Goal: Check status: Check status

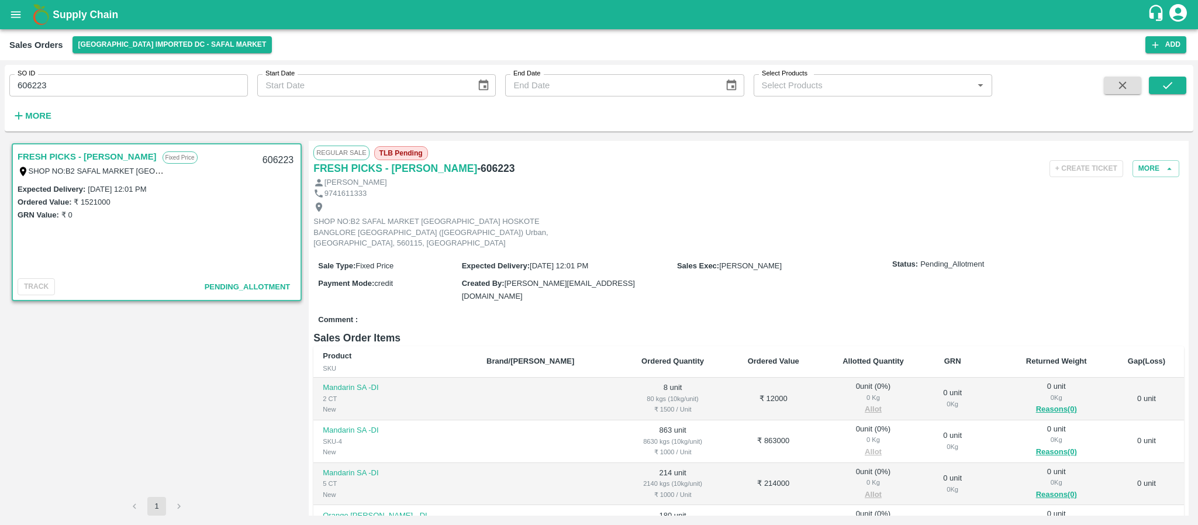
click at [125, 70] on div "SO ID 606223 SO ID" at bounding box center [124, 81] width 248 height 32
click at [112, 88] on input "606223" at bounding box center [128, 85] width 239 height 22
paste input "text"
click at [1157, 90] on button "submit" at bounding box center [1167, 86] width 37 height 18
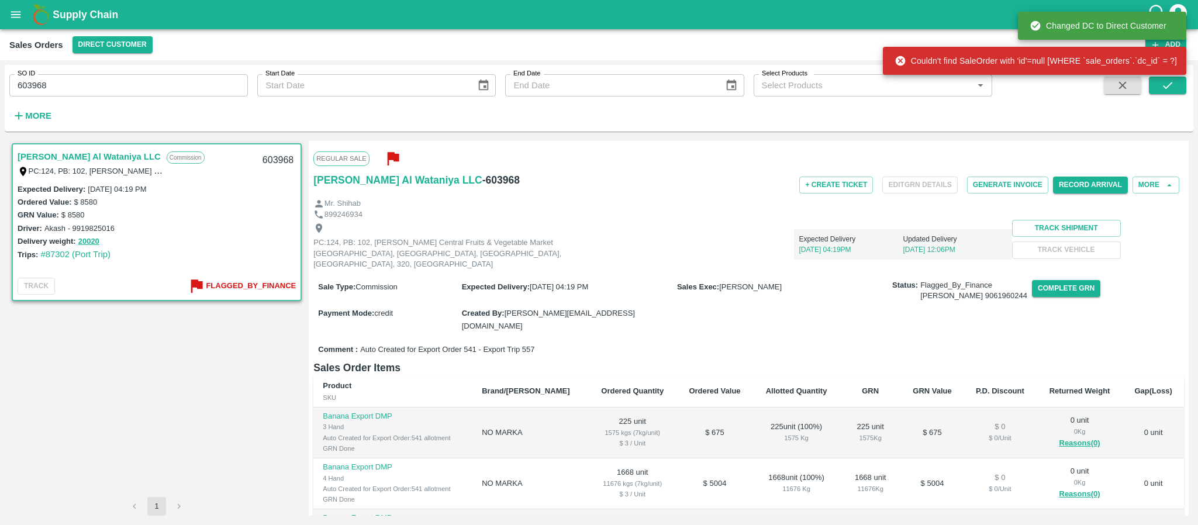
click at [74, 65] on div "SO ID 603968 SO ID" at bounding box center [124, 81] width 248 height 32
click at [67, 81] on input "603968" at bounding box center [128, 85] width 239 height 22
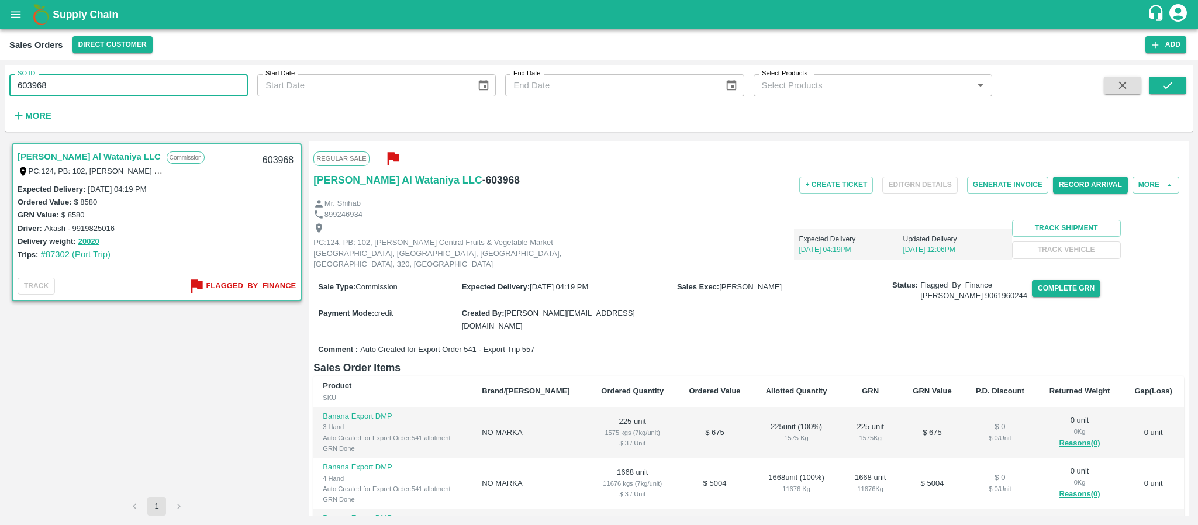
paste input "text"
click at [1174, 94] on button "submit" at bounding box center [1167, 86] width 37 height 18
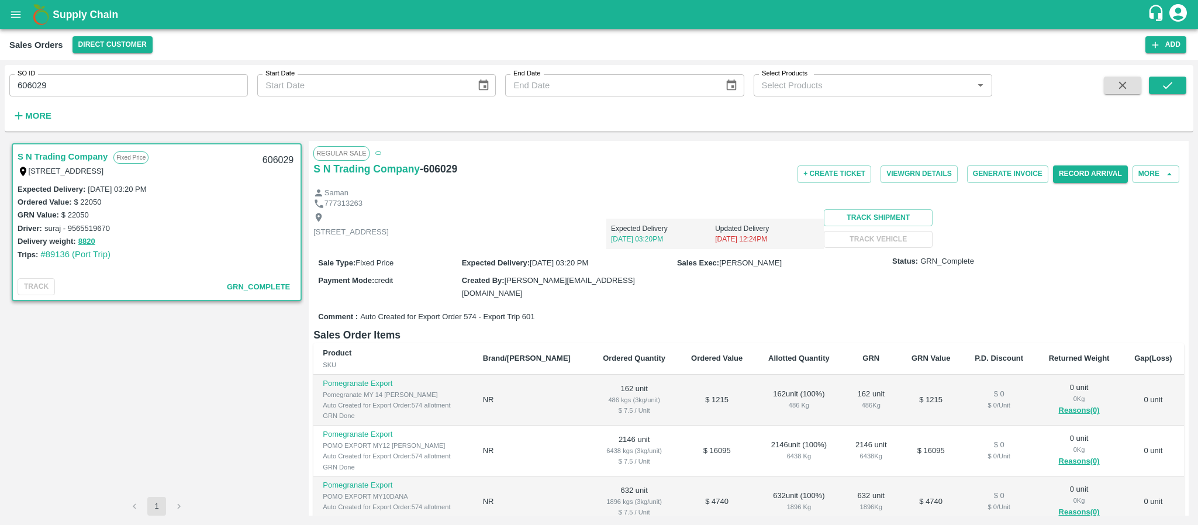
click at [88, 89] on input "606029" at bounding box center [128, 85] width 239 height 22
paste input "text"
click at [1159, 82] on button "submit" at bounding box center [1167, 86] width 37 height 18
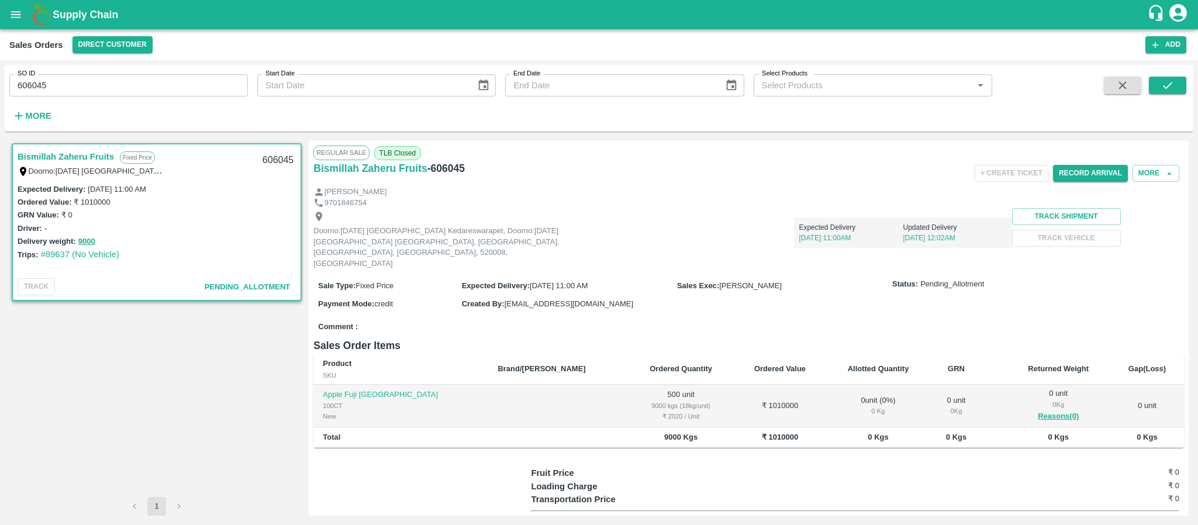
click at [134, 100] on div "SO ID 606045 SO ID Start Date Start Date End Date End Date Select Products Sele…" at bounding box center [496, 95] width 992 height 61
click at [129, 92] on input "606045" at bounding box center [128, 85] width 239 height 22
paste input "text"
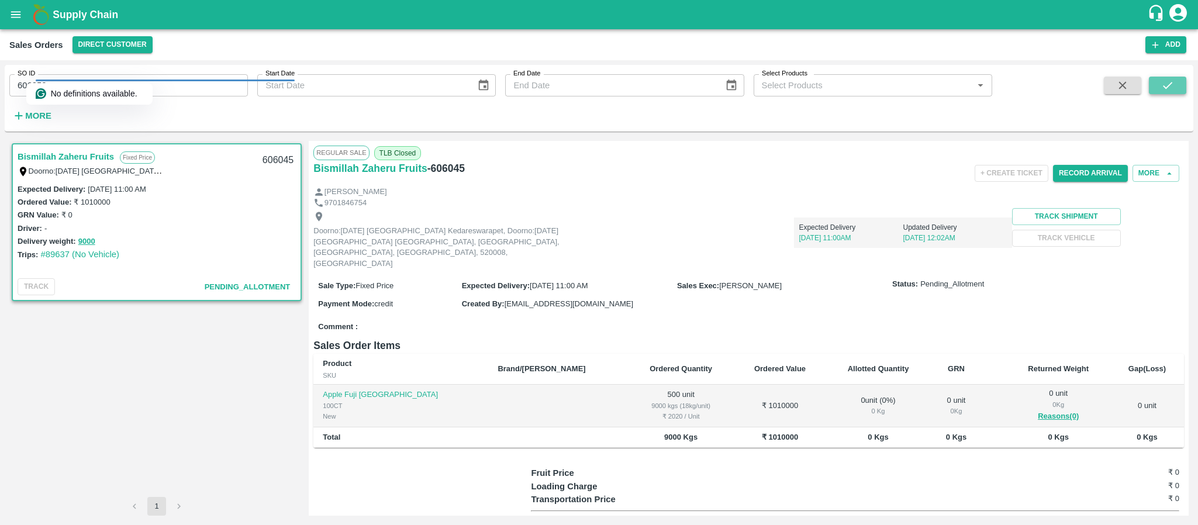
click at [1158, 89] on button "submit" at bounding box center [1167, 86] width 37 height 18
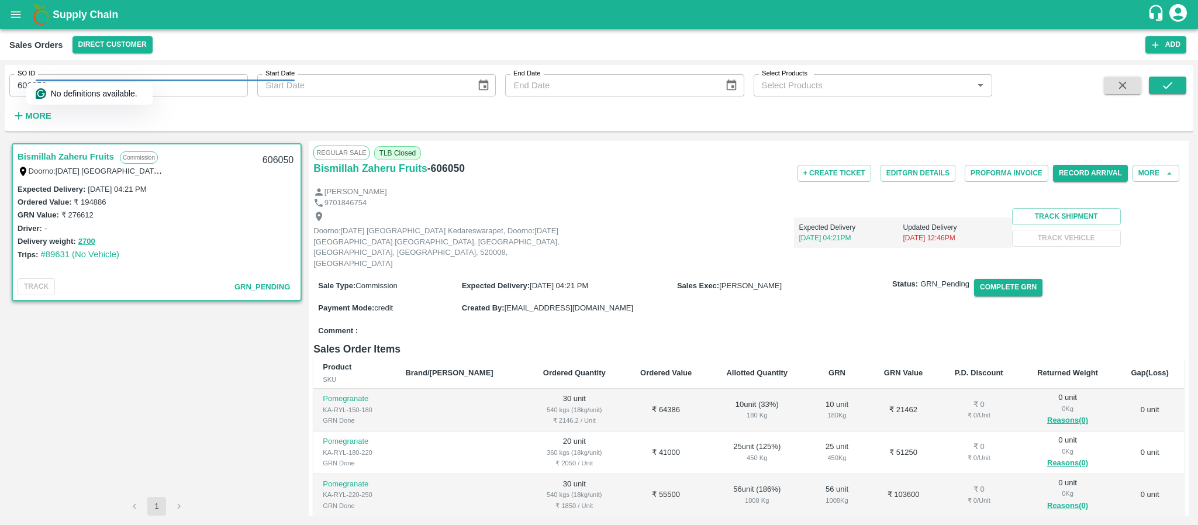
drag, startPoint x: 137, startPoint y: 90, endPoint x: 453, endPoint y: 94, distance: 315.8
click at [137, 90] on div "No definitions available." at bounding box center [90, 94] width 108 height 12
click at [1166, 81] on icon "submit" at bounding box center [1167, 85] width 13 height 13
click at [201, 90] on input "606050" at bounding box center [128, 85] width 239 height 22
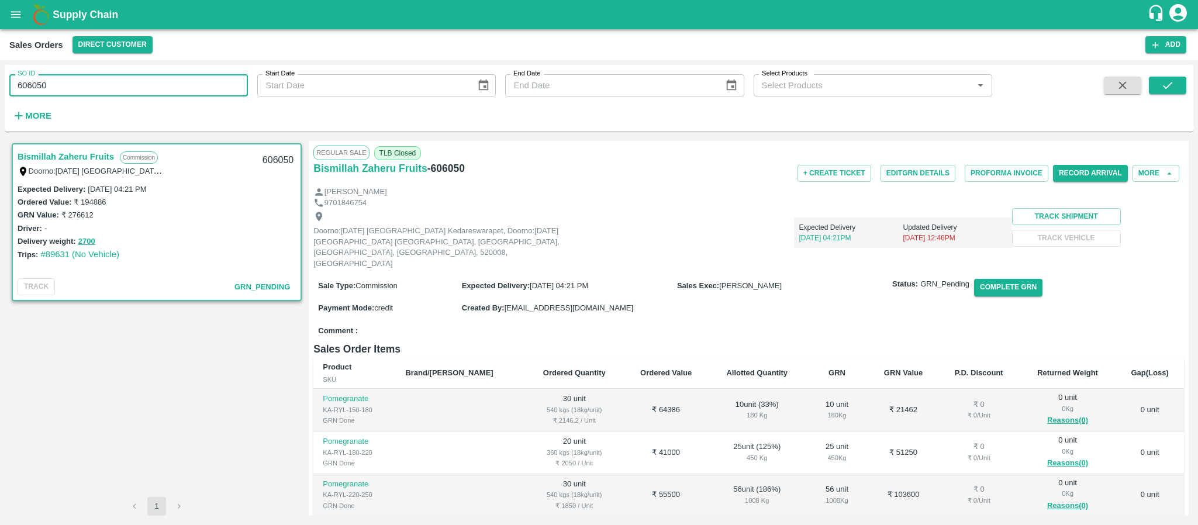
paste input "text"
click at [1153, 86] on button "submit" at bounding box center [1167, 86] width 37 height 18
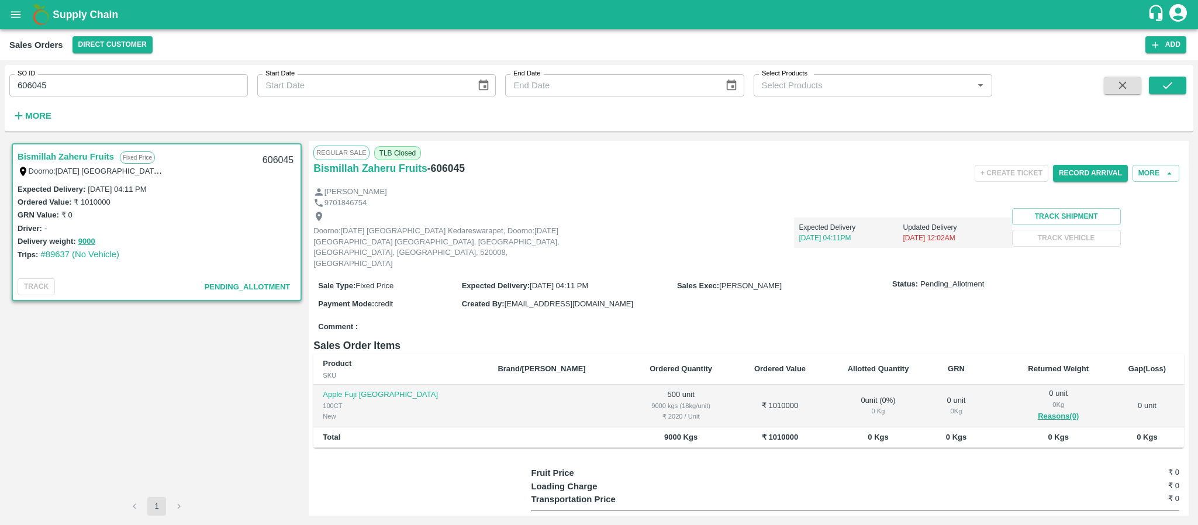
click at [106, 71] on div "SO ID 606045 SO ID" at bounding box center [124, 81] width 248 height 32
click at [97, 81] on input "606045" at bounding box center [128, 85] width 239 height 22
paste input "text"
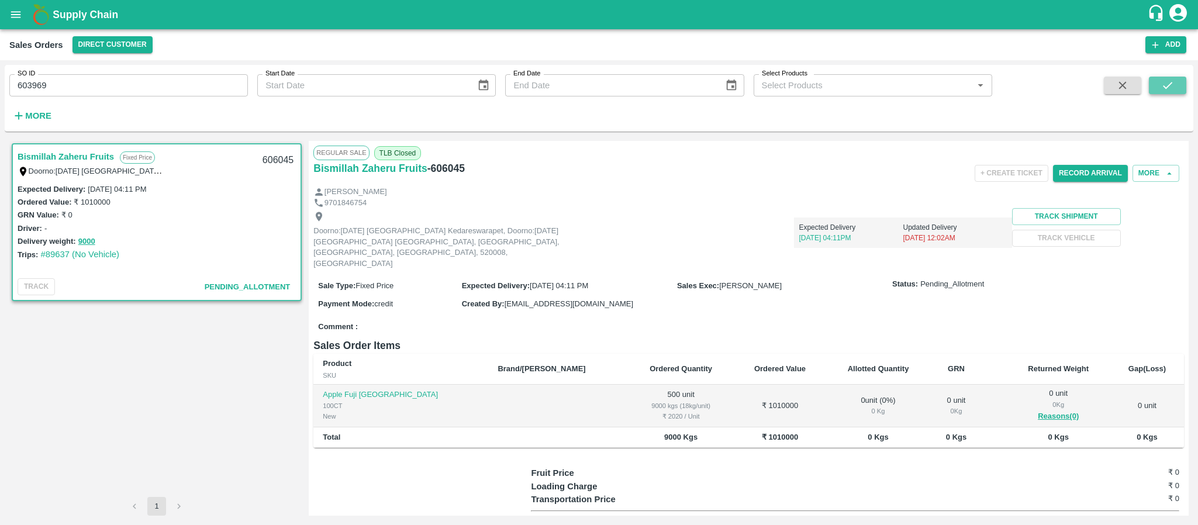
click at [1174, 86] on button "submit" at bounding box center [1167, 86] width 37 height 18
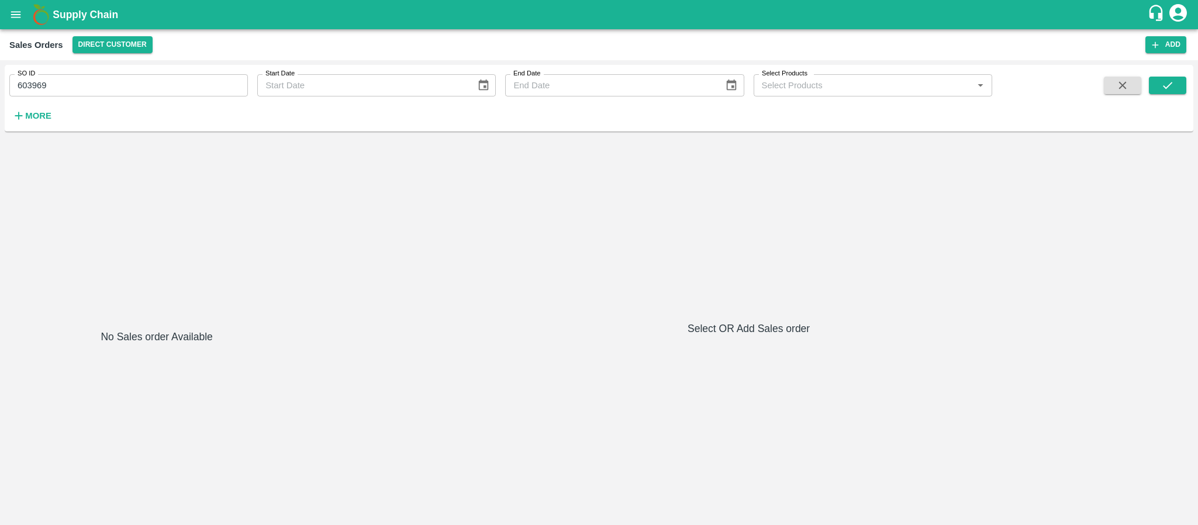
click at [188, 88] on input "603969" at bounding box center [128, 85] width 239 height 22
paste input "text"
click at [1179, 80] on button "submit" at bounding box center [1167, 86] width 37 height 18
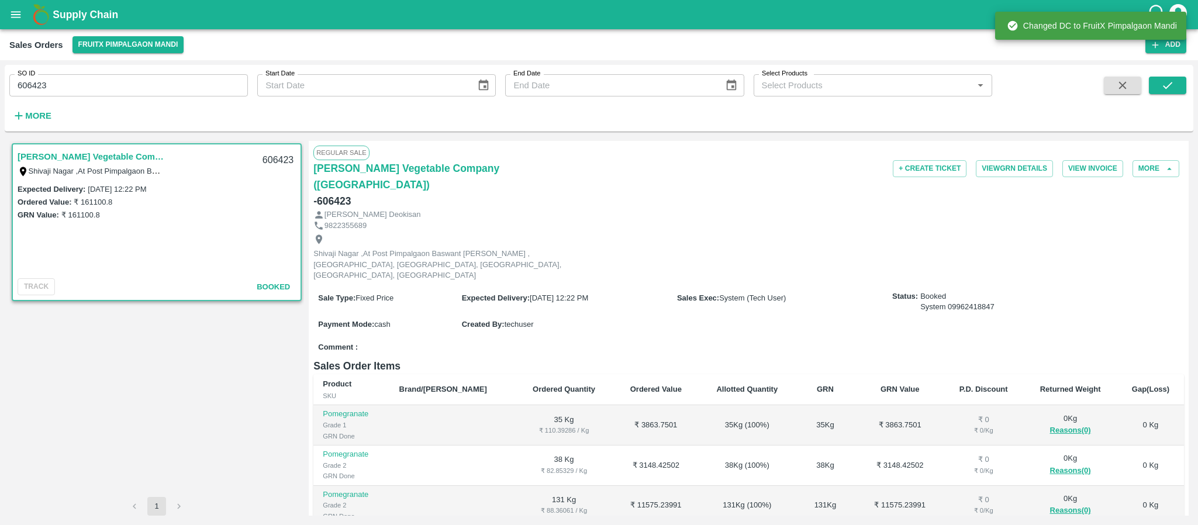
click at [165, 95] on input "606423" at bounding box center [128, 85] width 239 height 22
click at [160, 90] on input "606423" at bounding box center [128, 85] width 239 height 22
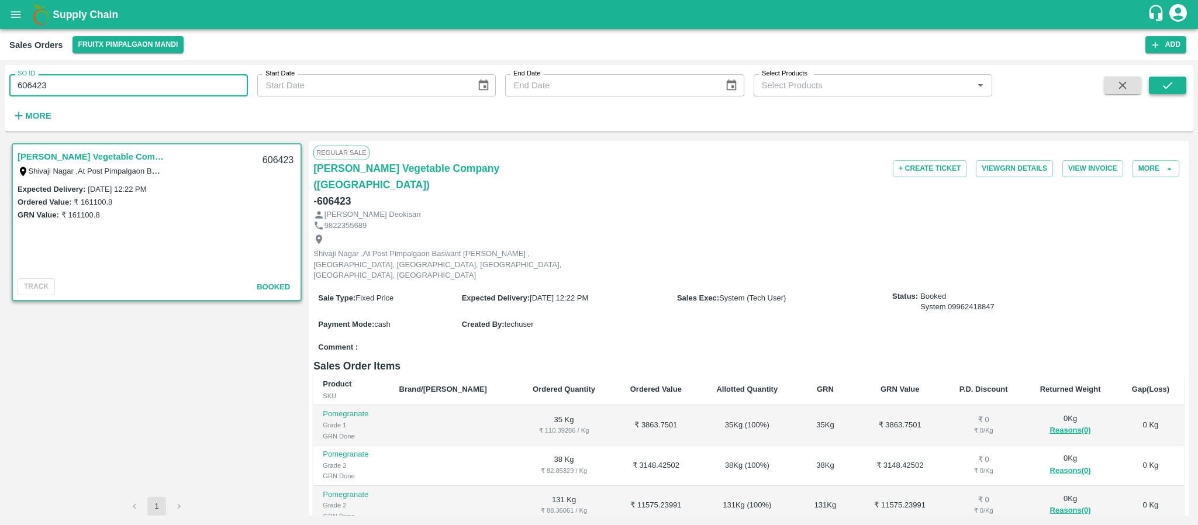
click at [1158, 87] on button "submit" at bounding box center [1167, 86] width 37 height 18
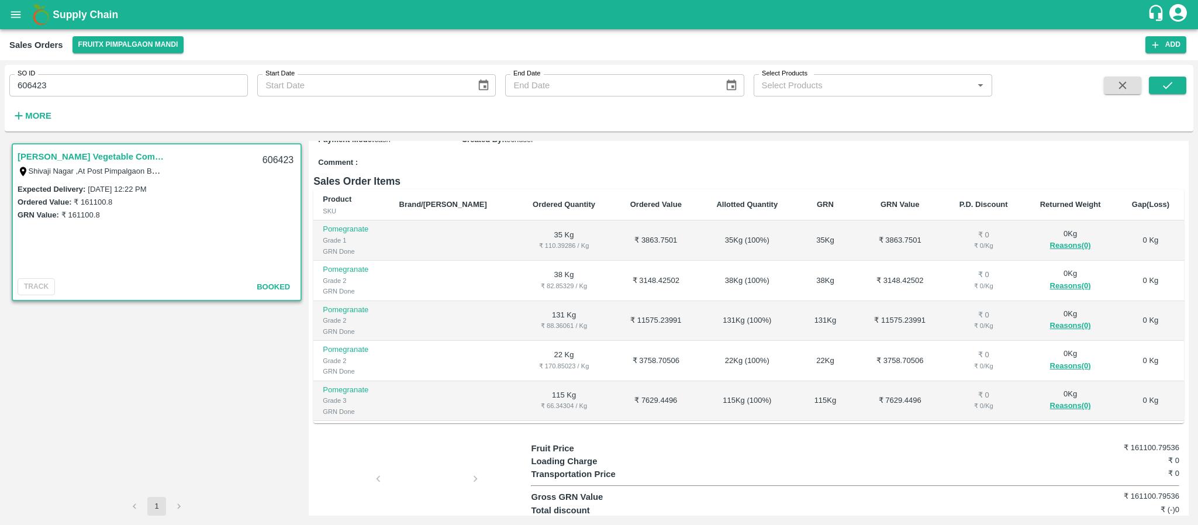
scroll to position [186, 0]
click at [423, 450] on div at bounding box center [427, 481] width 88 height 62
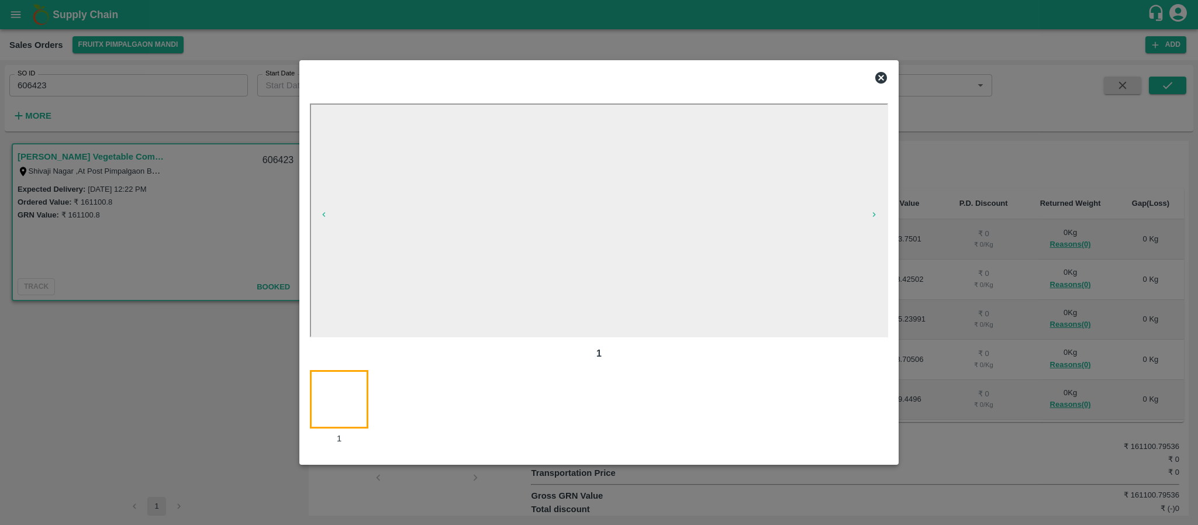
click at [888, 73] on icon at bounding box center [881, 78] width 14 height 14
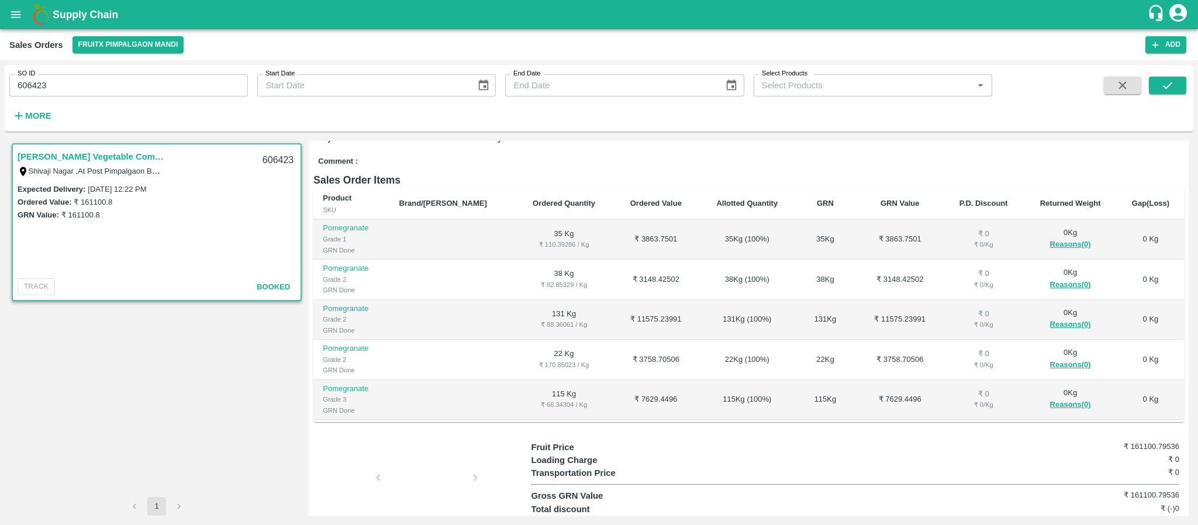
click at [172, 88] on input "606423" at bounding box center [128, 85] width 239 height 22
paste input "text"
click at [1152, 81] on button "submit" at bounding box center [1167, 86] width 37 height 18
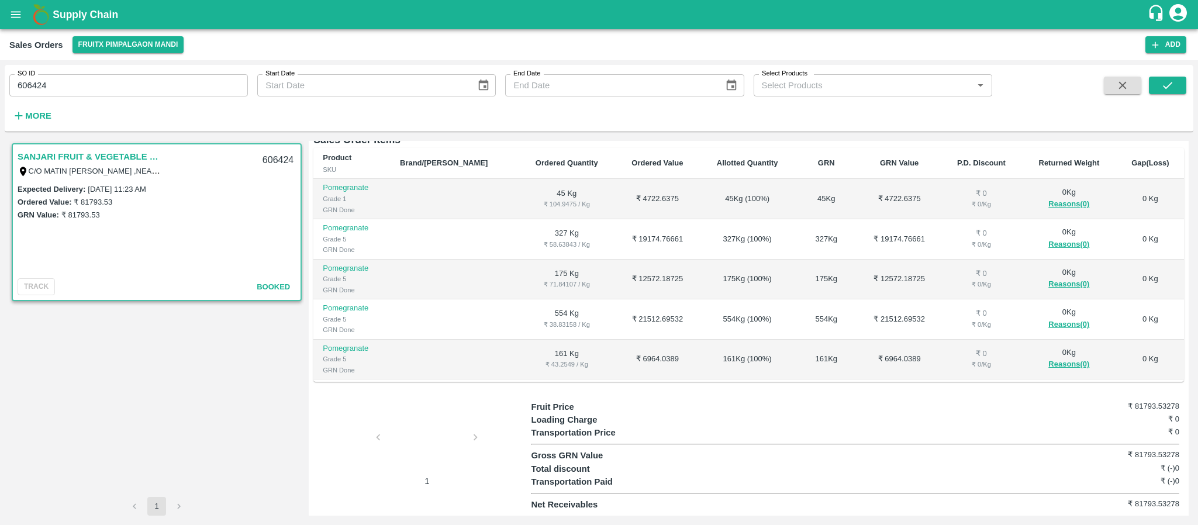
scroll to position [101, 0]
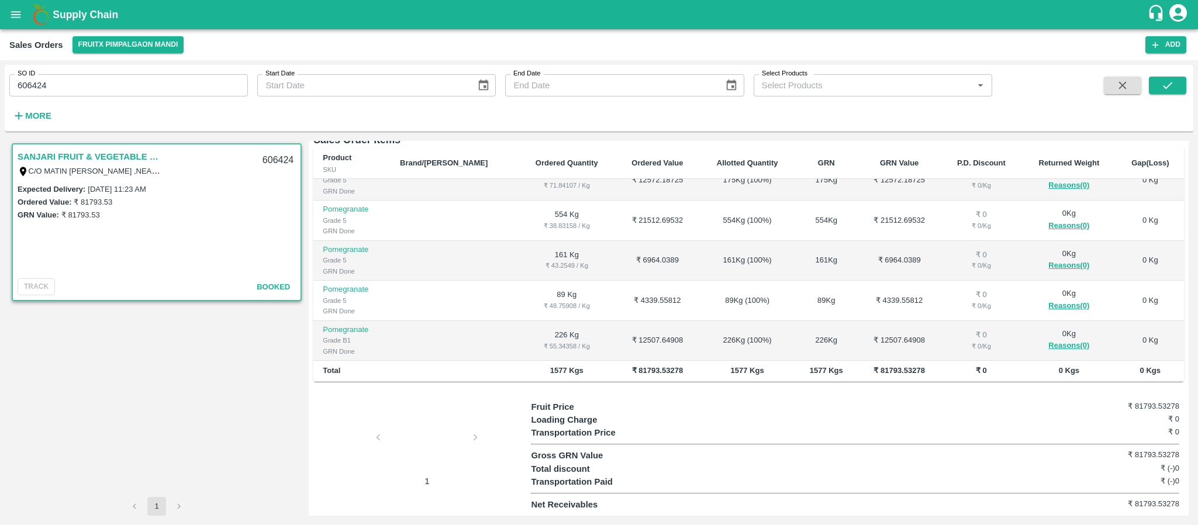
click at [417, 446] on div at bounding box center [427, 441] width 88 height 62
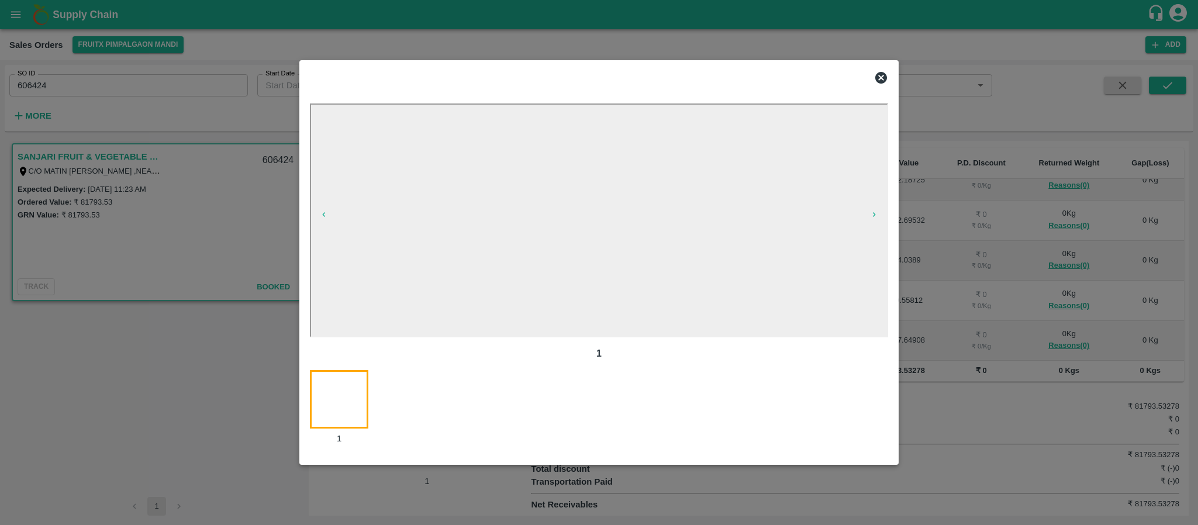
click at [892, 73] on div at bounding box center [599, 77] width 588 height 23
click at [881, 74] on icon at bounding box center [881, 78] width 12 height 12
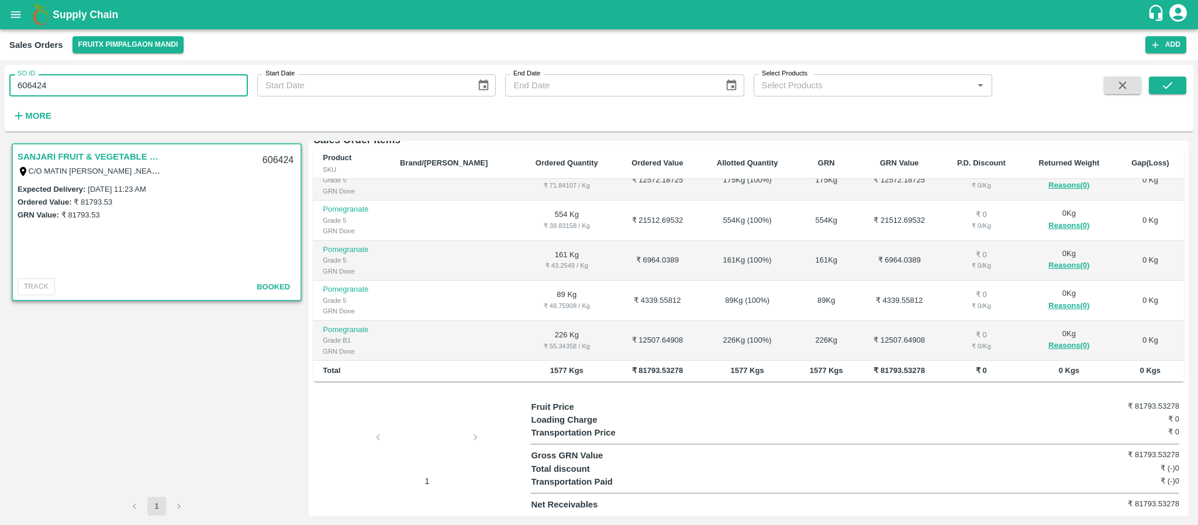
click at [176, 81] on input "606424" at bounding box center [128, 85] width 239 height 22
paste input "text"
type input "606425"
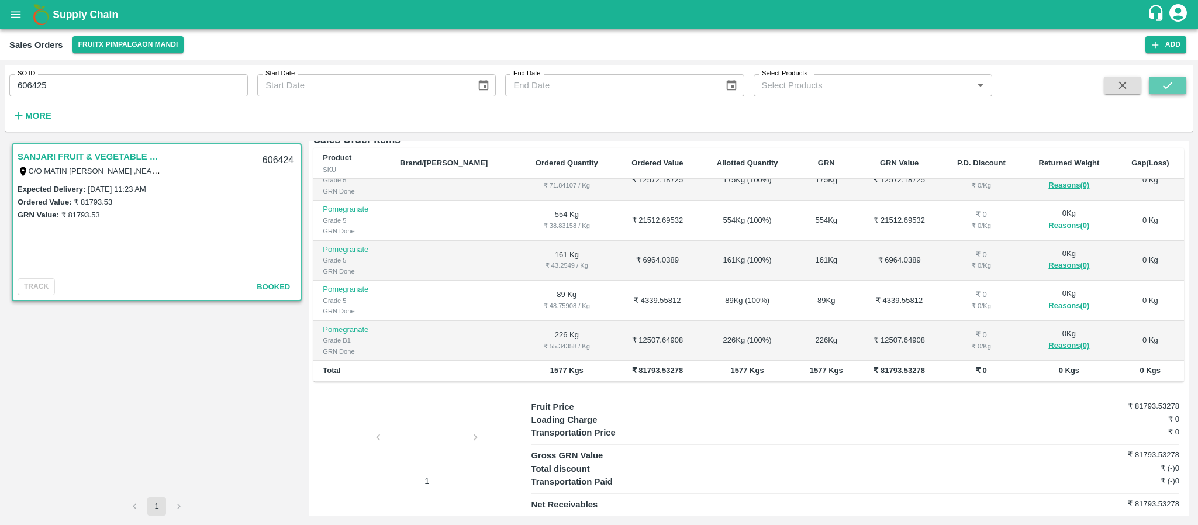
click at [1175, 88] on button "submit" at bounding box center [1167, 86] width 37 height 18
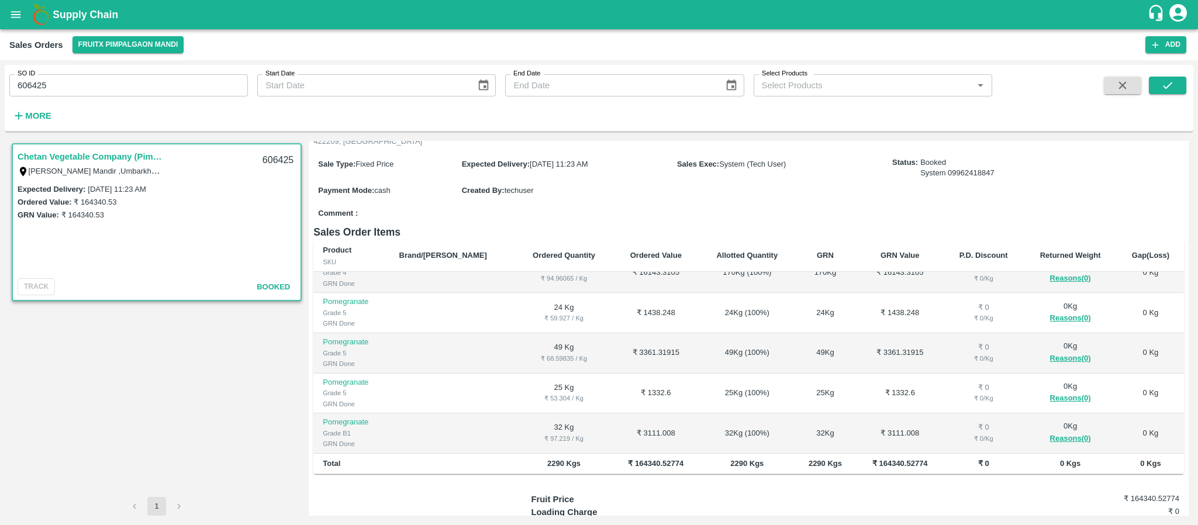
scroll to position [186, 0]
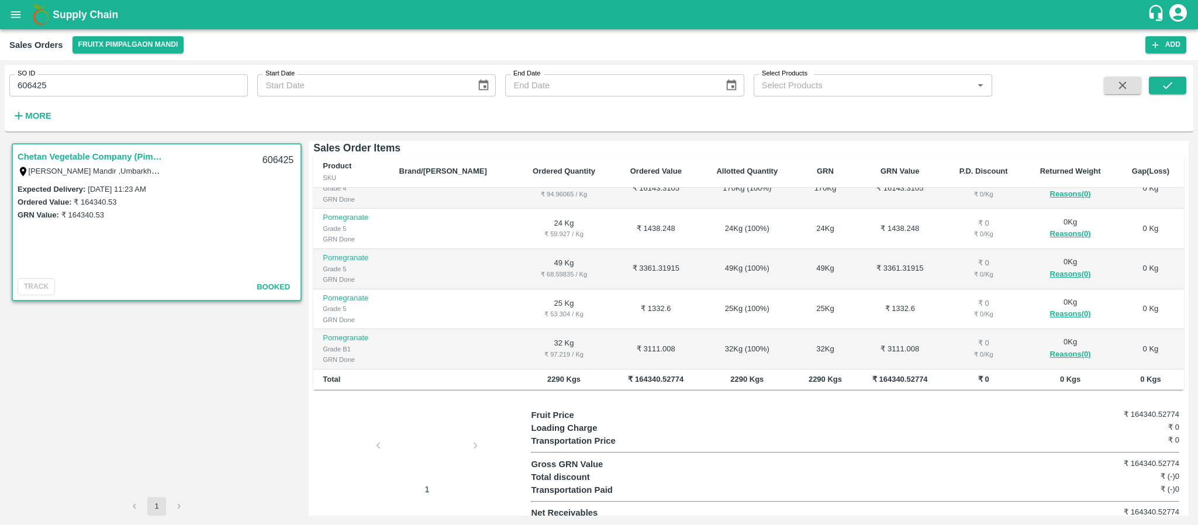
click at [404, 433] on div at bounding box center [427, 449] width 88 height 62
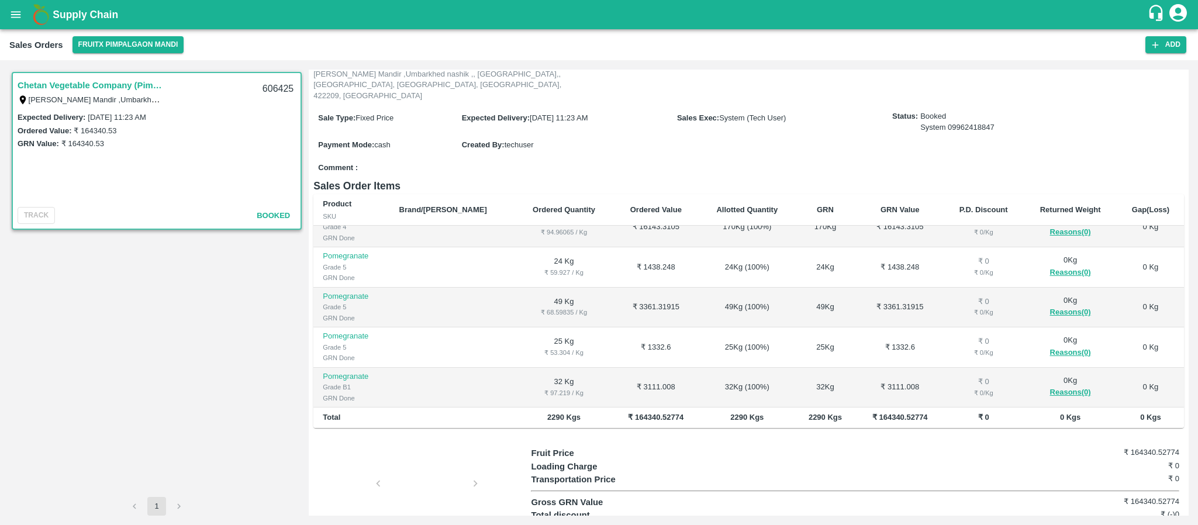
scroll to position [115, 0]
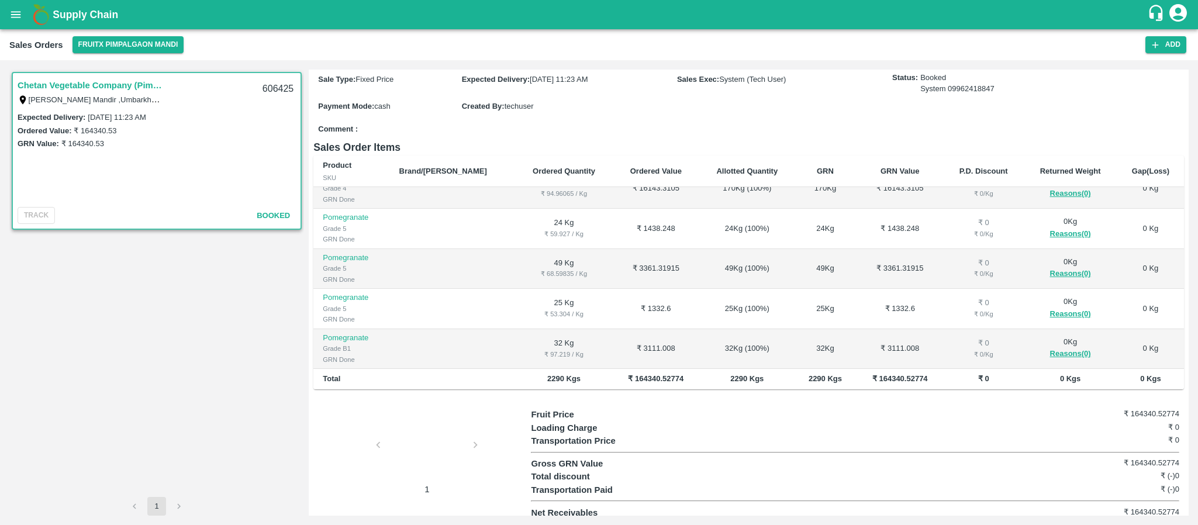
click at [403, 451] on div at bounding box center [427, 448] width 88 height 62
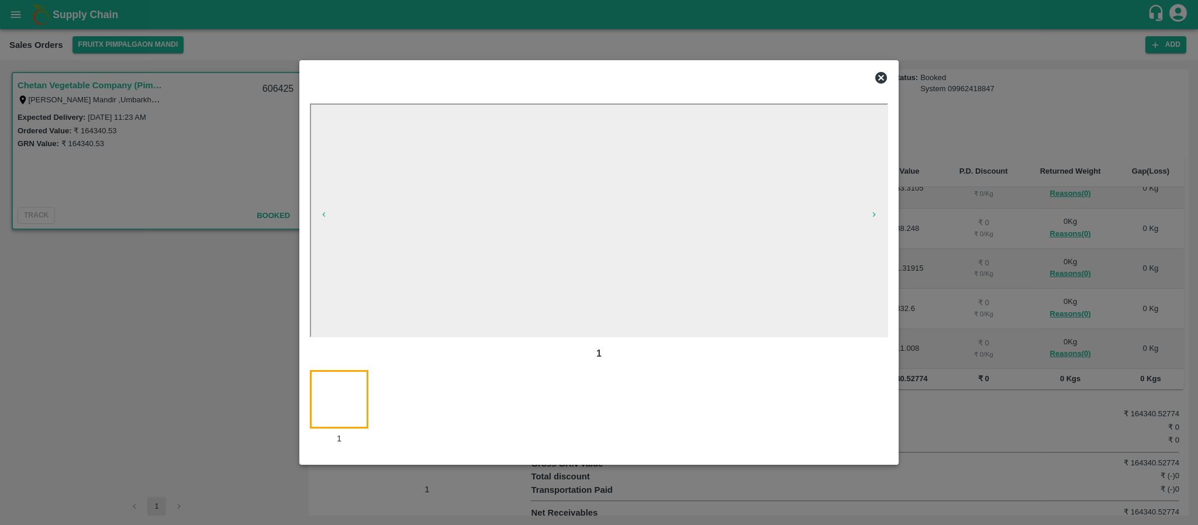
drag, startPoint x: 888, startPoint y: 76, endPoint x: 784, endPoint y: 85, distance: 103.9
click at [886, 76] on icon at bounding box center [881, 78] width 14 height 14
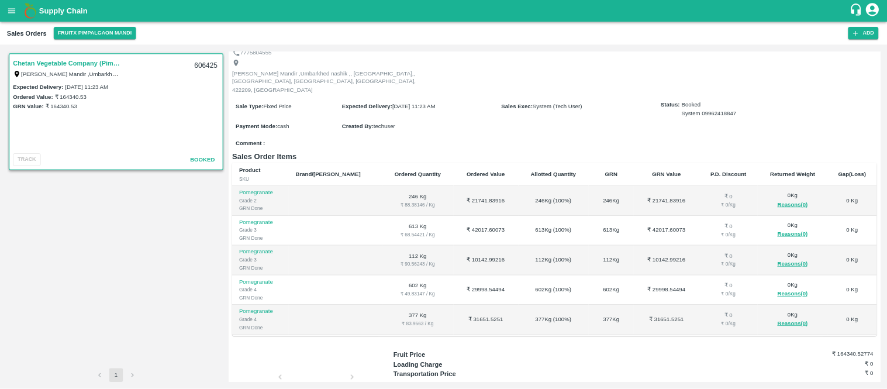
scroll to position [0, 0]
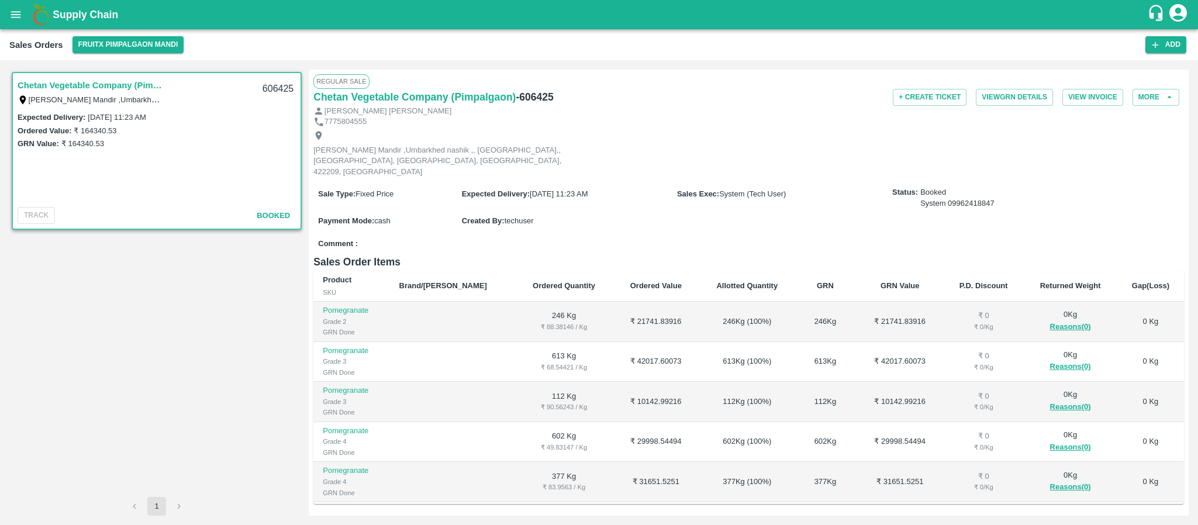
click at [23, 13] on button "open drawer" at bounding box center [15, 14] width 27 height 27
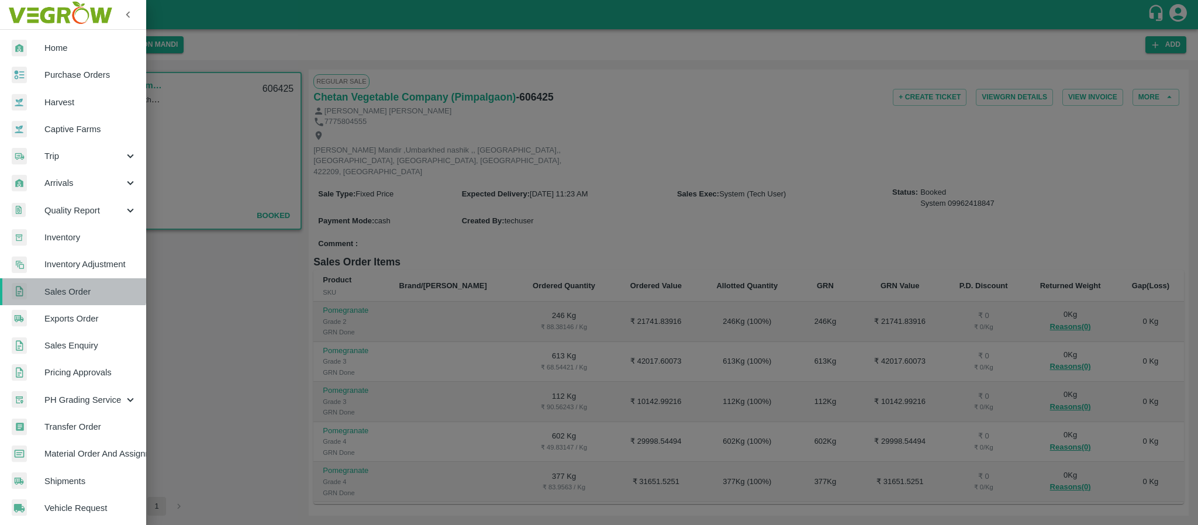
click at [72, 289] on span "Sales Order" at bounding box center [90, 291] width 92 height 13
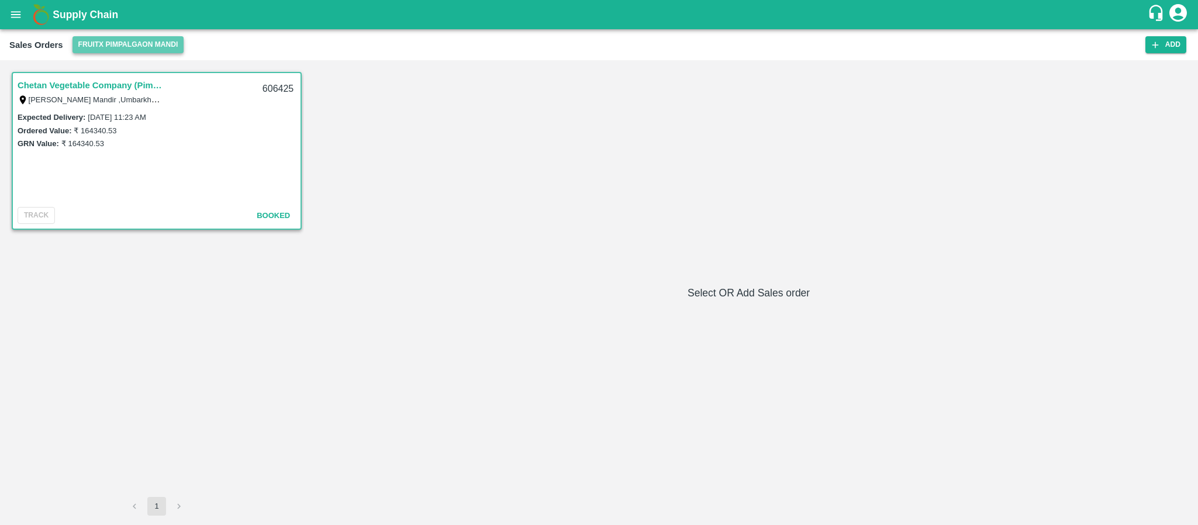
click at [158, 42] on button "FruitX Pimpalgaon Mandi" at bounding box center [129, 44] width 112 height 17
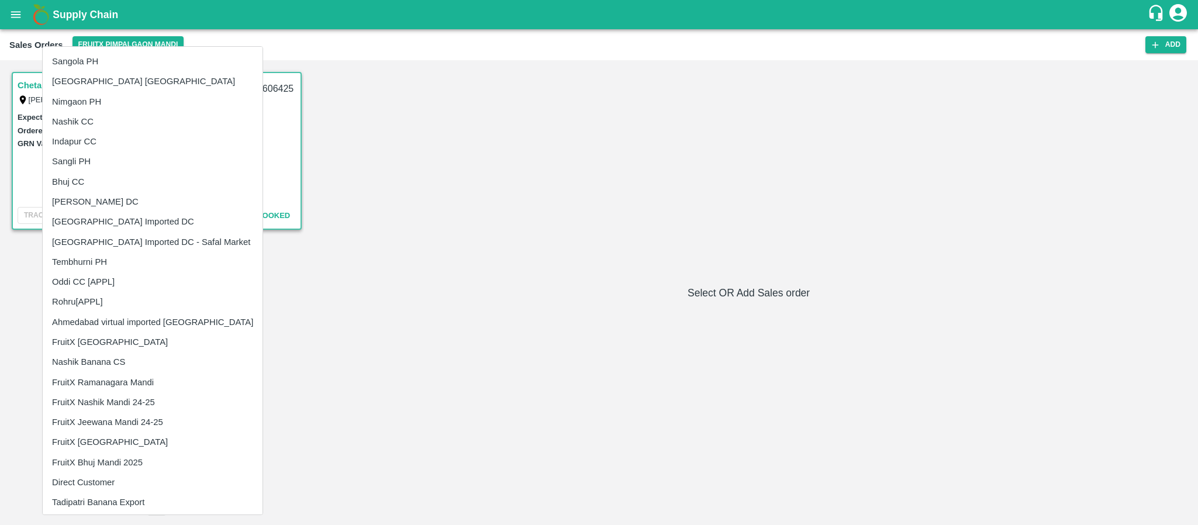
click at [858, 120] on div at bounding box center [599, 262] width 1198 height 525
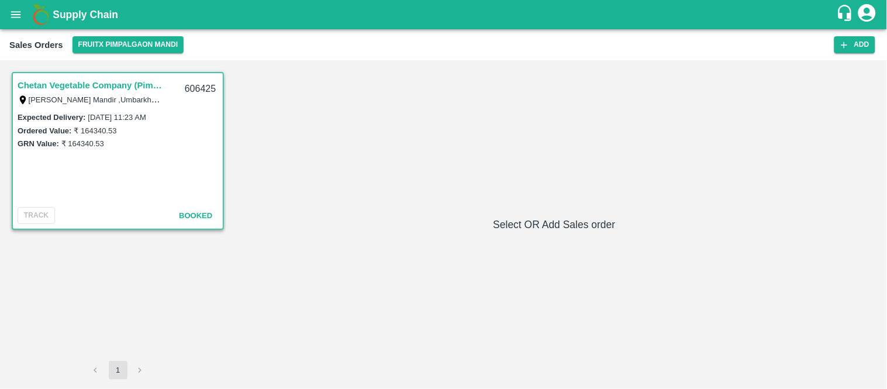
click at [84, 143] on label "₹ 164340.53" at bounding box center [82, 143] width 43 height 9
click at [137, 84] on link "Chetan Vegetable Company (Pimpalgaon)" at bounding box center [91, 85] width 146 height 15
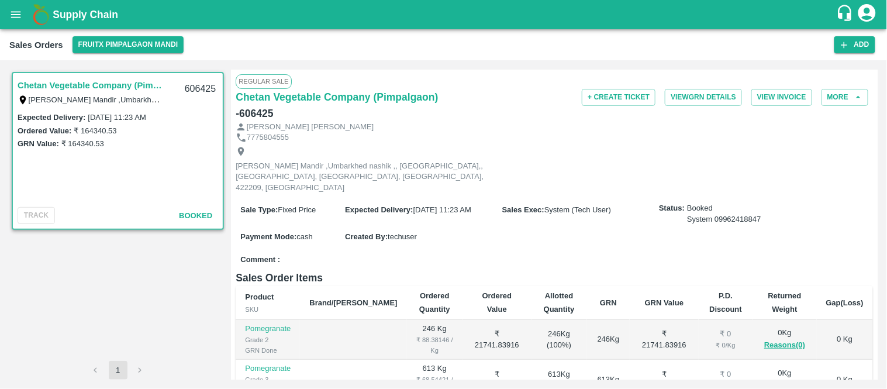
click at [582, 37] on div "Sales Orders FruitX Pimpalgaon Mandi" at bounding box center [421, 44] width 825 height 17
click at [586, 27] on div "Supply Chain" at bounding box center [443, 14] width 887 height 29
click at [586, 25] on div "Supply Chain" at bounding box center [443, 14] width 887 height 29
click at [88, 54] on div "Sales Orders FruitX Pimpalgaon Mandi Add" at bounding box center [443, 44] width 887 height 31
click at [94, 49] on button "FruitX Pimpalgaon Mandi" at bounding box center [129, 44] width 112 height 17
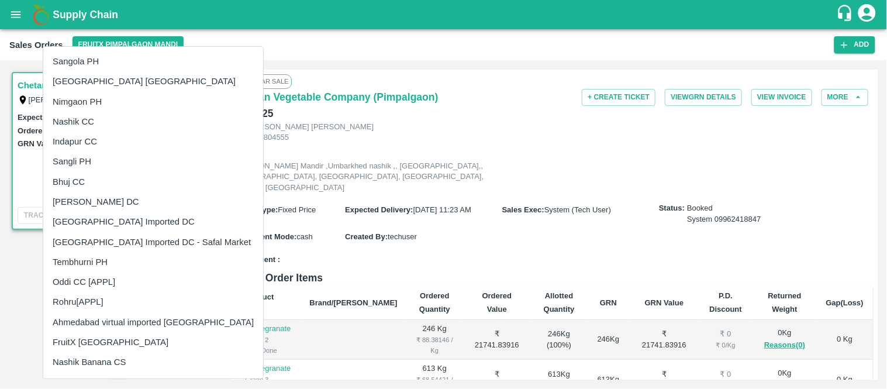
click at [87, 71] on li "[GEOGRAPHIC_DATA] [GEOGRAPHIC_DATA]" at bounding box center [153, 81] width 220 height 20
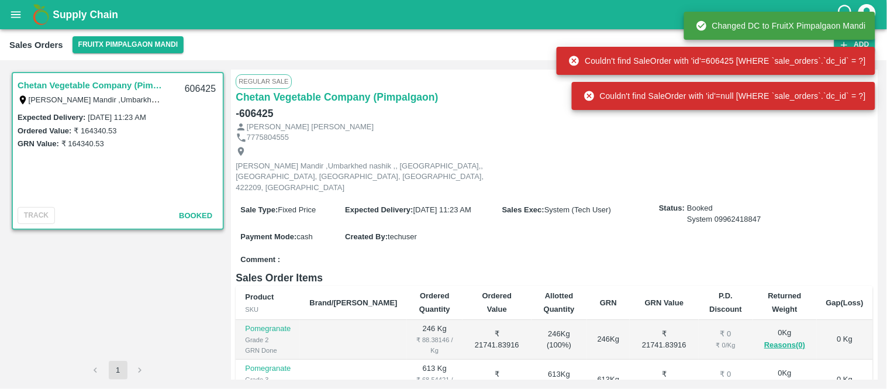
click at [12, 18] on icon "open drawer" at bounding box center [15, 14] width 13 height 13
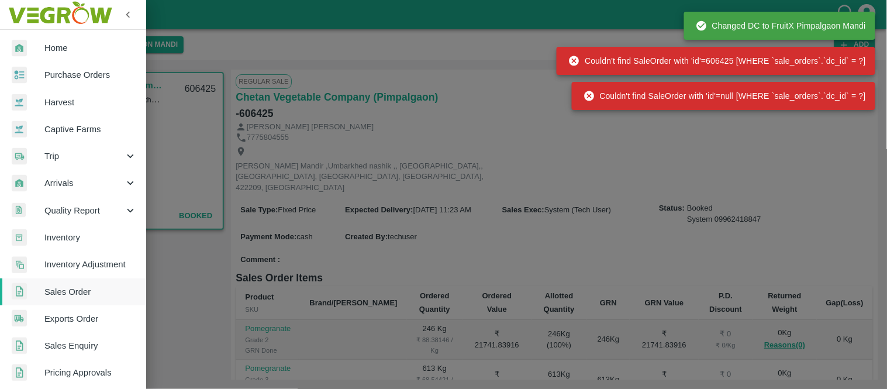
click at [54, 180] on span "Arrivals" at bounding box center [84, 183] width 80 height 13
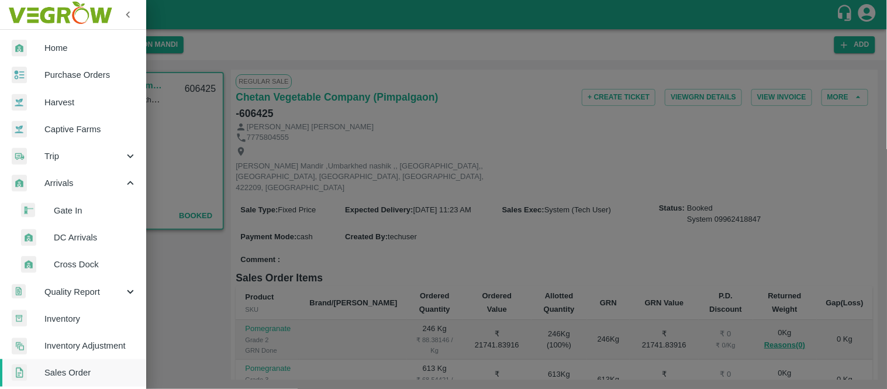
click at [65, 214] on span "Gate In" at bounding box center [95, 210] width 83 height 13
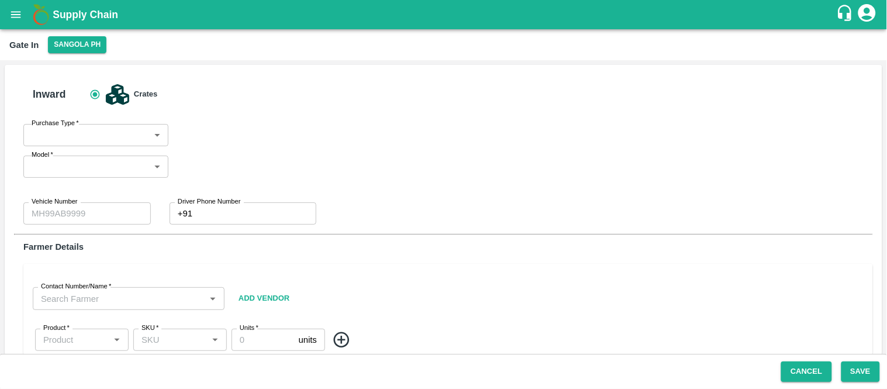
click at [16, 20] on icon "open drawer" at bounding box center [15, 14] width 13 height 13
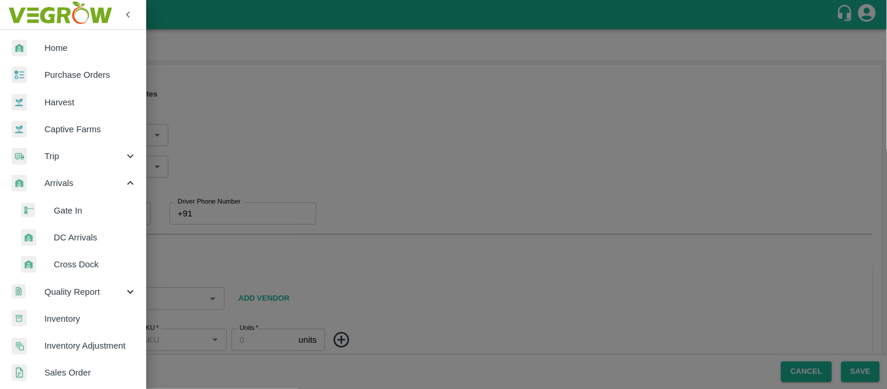
click at [77, 375] on span "Sales Order" at bounding box center [90, 372] width 92 height 13
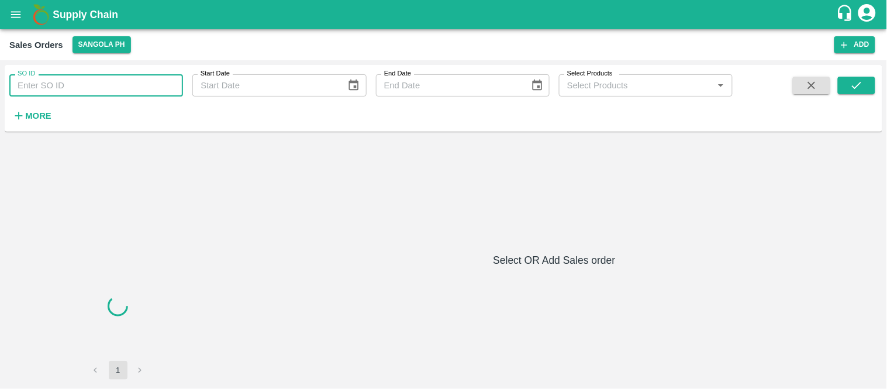
drag, startPoint x: 76, startPoint y: 83, endPoint x: 82, endPoint y: 84, distance: 6.5
click at [79, 83] on input "SO ID" at bounding box center [96, 85] width 174 height 22
paste input "606425"
click at [857, 86] on icon "submit" at bounding box center [856, 85] width 9 height 7
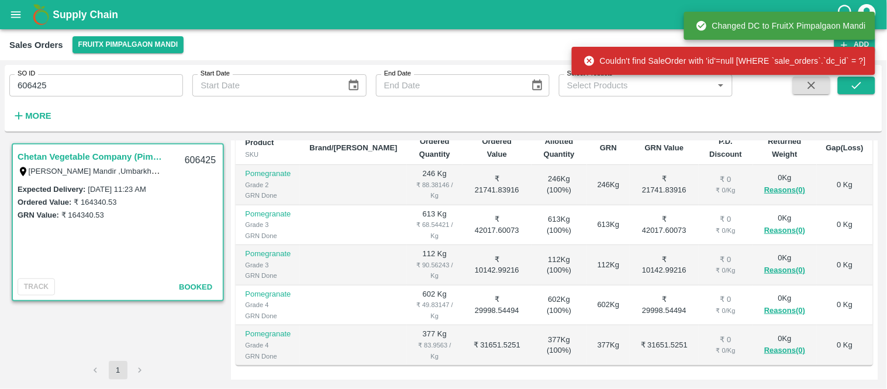
scroll to position [335, 0]
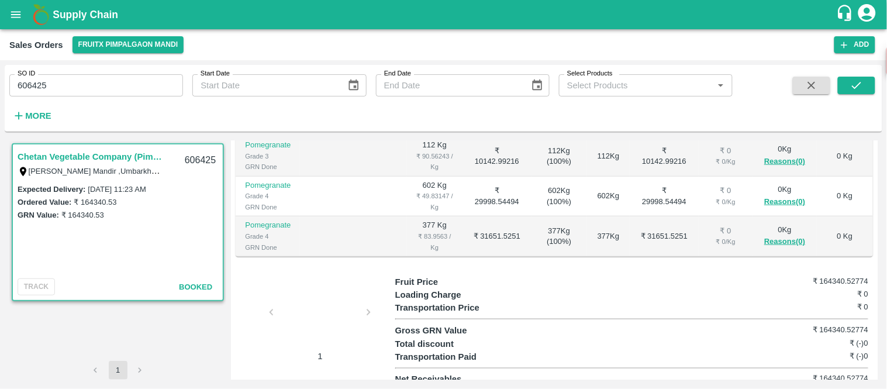
click at [323, 289] on div at bounding box center [320, 316] width 88 height 62
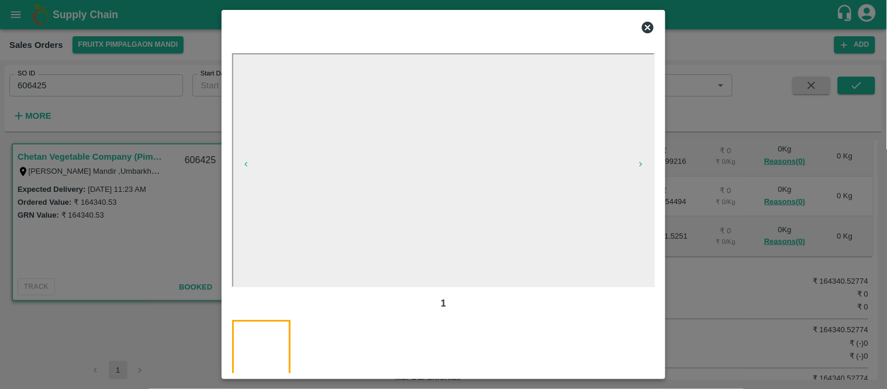
click at [639, 30] on div at bounding box center [443, 27] width 432 height 23
click at [641, 27] on icon at bounding box center [648, 27] width 14 height 14
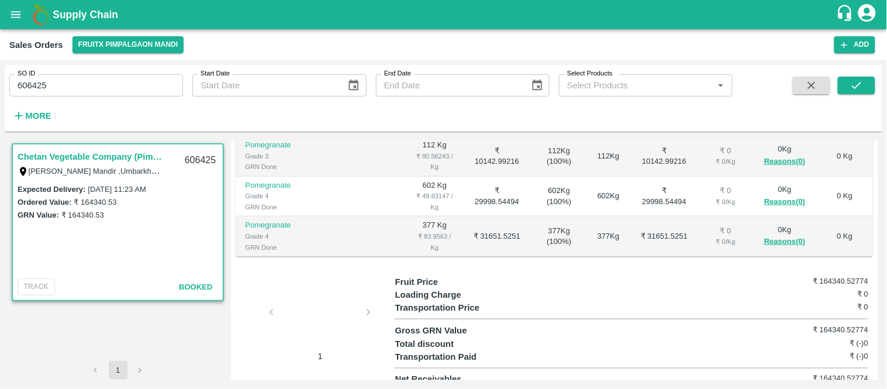
drag, startPoint x: 218, startPoint y: 98, endPoint x: 184, endPoint y: 82, distance: 37.4
click at [217, 97] on div "SO ID 606425 SO ID Start Date Start Date End Date End Date Select Products Sele…" at bounding box center [366, 95] width 733 height 61
drag, startPoint x: 183, startPoint y: 83, endPoint x: 177, endPoint y: 87, distance: 6.8
click at [178, 86] on input "606425" at bounding box center [96, 85] width 174 height 22
click at [171, 89] on input "606425" at bounding box center [96, 85] width 174 height 22
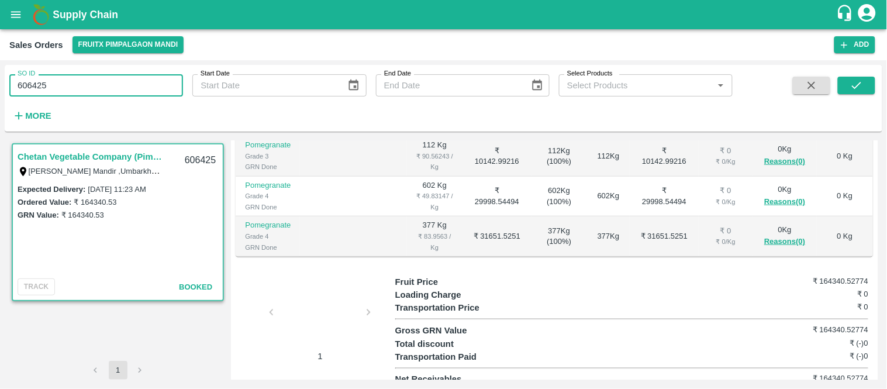
paste input "text"
type input "606425"
paste input "text"
click at [861, 91] on icon "submit" at bounding box center [856, 85] width 13 height 13
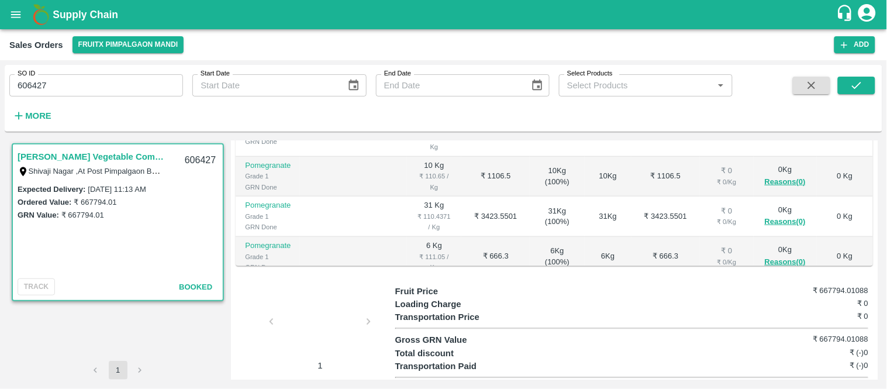
scroll to position [352, 0]
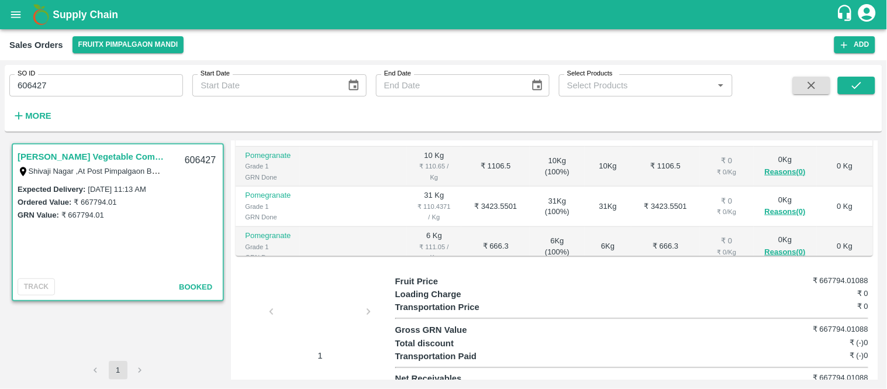
click at [305, 289] on div at bounding box center [320, 315] width 88 height 62
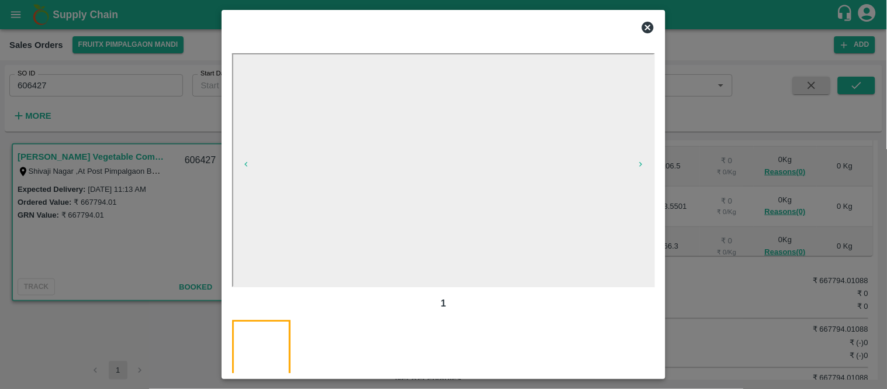
click at [650, 26] on icon at bounding box center [648, 28] width 12 height 12
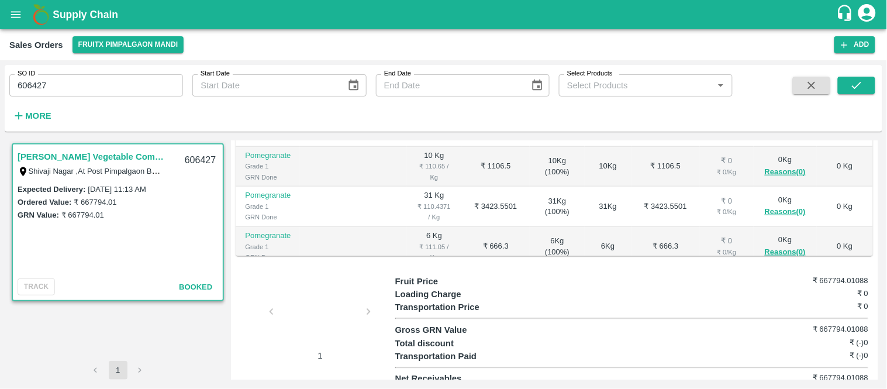
click at [57, 97] on div "SO ID 606427 SO ID Start Date Start Date End Date End Date Select Products Sele…" at bounding box center [366, 95] width 733 height 61
click at [65, 83] on input "606427" at bounding box center [96, 85] width 174 height 22
paste input "text"
click at [851, 90] on icon "submit" at bounding box center [856, 85] width 13 height 13
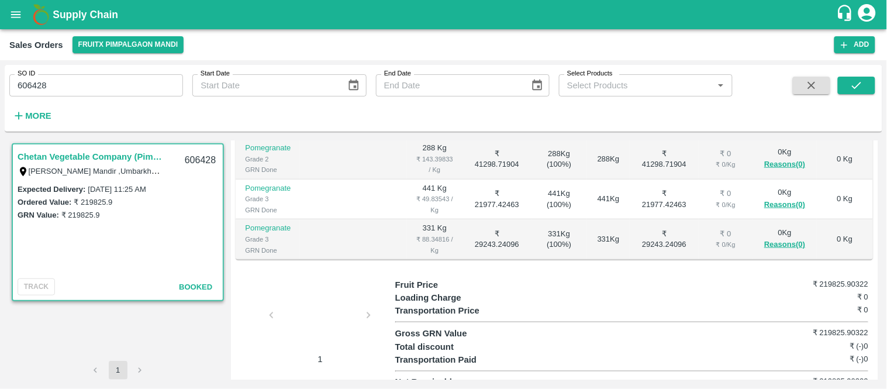
scroll to position [335, 0]
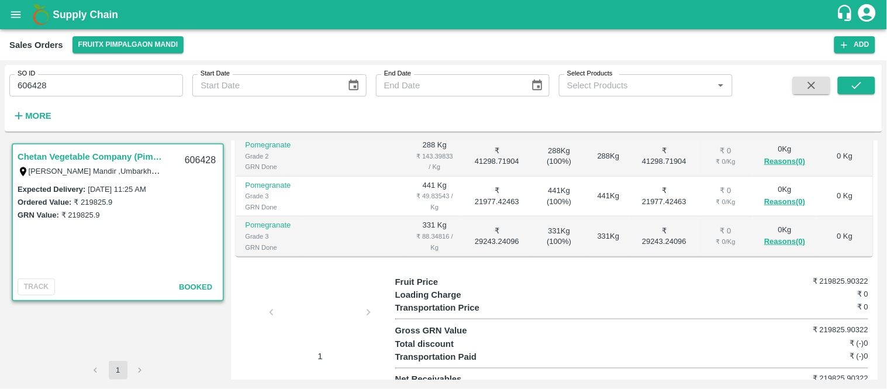
click at [313, 322] on div at bounding box center [320, 316] width 88 height 62
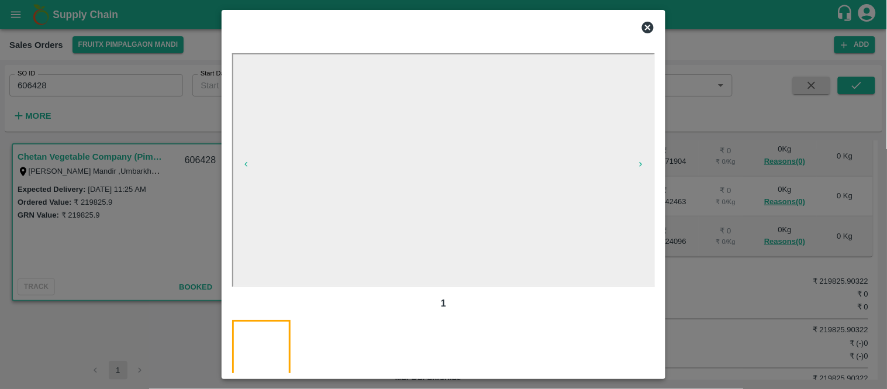
click at [565, 36] on div at bounding box center [429, 25] width 413 height 28
click at [646, 23] on icon at bounding box center [648, 28] width 12 height 12
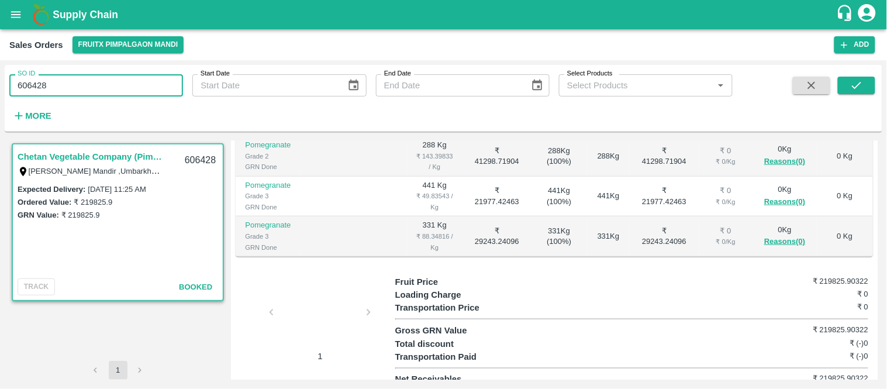
click at [63, 75] on input "606428" at bounding box center [96, 85] width 174 height 22
click at [62, 78] on input "606428" at bounding box center [96, 85] width 174 height 22
paste input "text"
click at [862, 87] on icon "submit" at bounding box center [856, 85] width 13 height 13
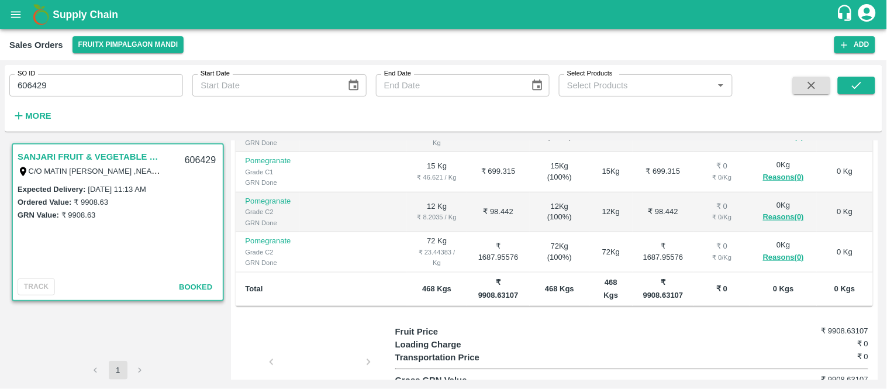
scroll to position [373, 0]
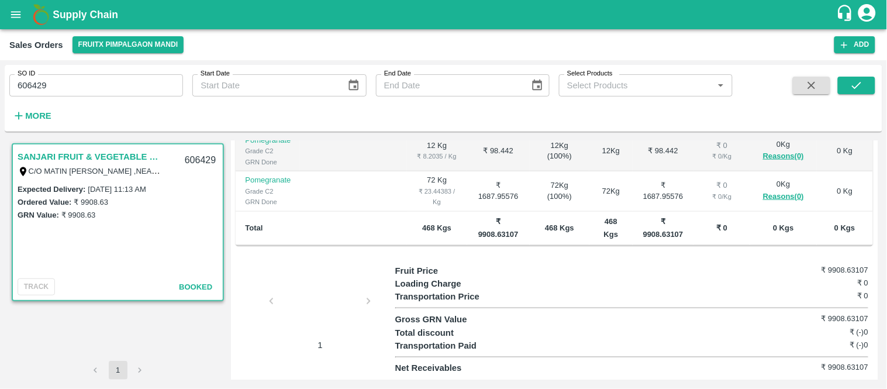
click at [328, 296] on div at bounding box center [320, 305] width 88 height 62
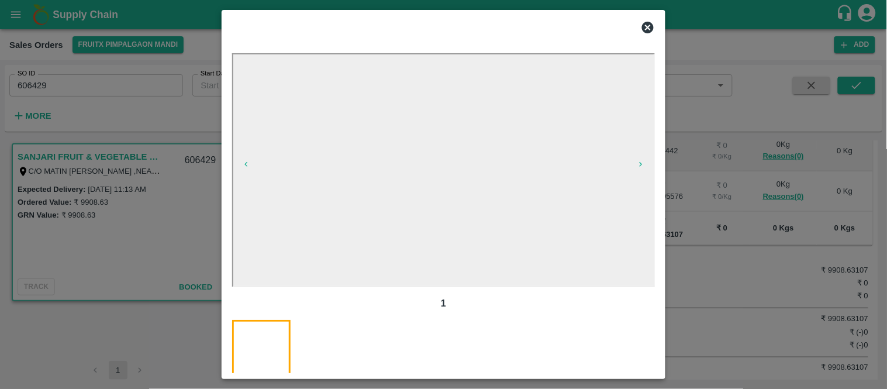
click at [649, 33] on icon at bounding box center [648, 27] width 14 height 14
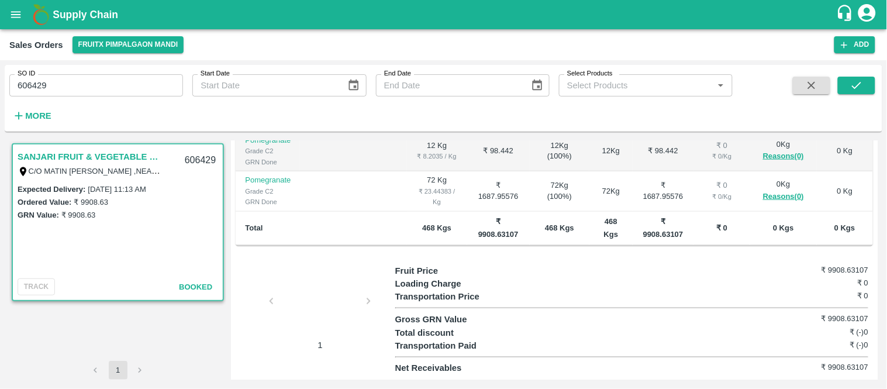
click at [91, 82] on input "606429" at bounding box center [96, 85] width 174 height 22
paste input "text"
click at [854, 74] on div "SO ID 606430 SO ID Start Date Start Date End Date End Date Select Products Sele…" at bounding box center [444, 98] width 878 height 57
click at [857, 84] on icon "submit" at bounding box center [856, 85] width 13 height 13
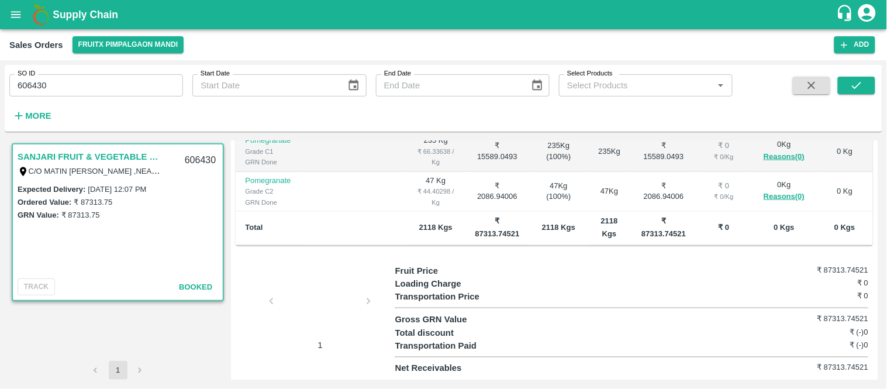
scroll to position [373, 0]
click at [330, 295] on div at bounding box center [320, 305] width 88 height 62
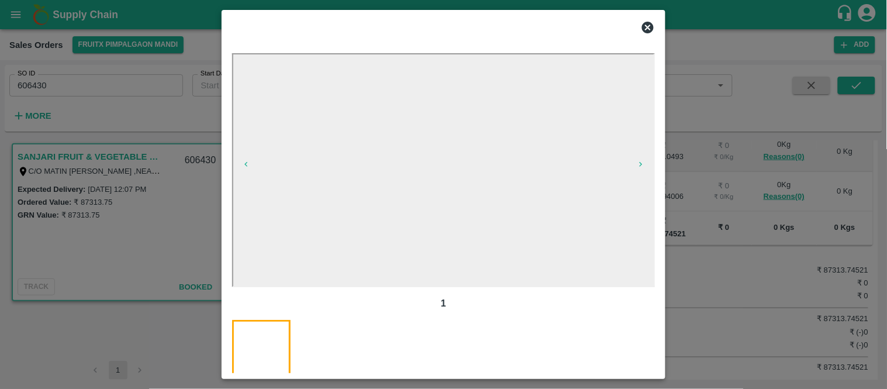
click at [647, 26] on icon at bounding box center [648, 28] width 12 height 12
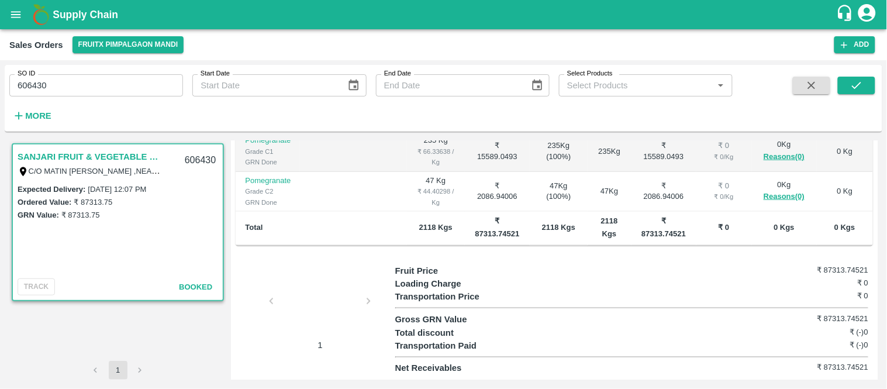
click at [134, 71] on div "SO ID 606430 SO ID" at bounding box center [91, 81] width 183 height 32
click at [130, 74] on input "606430" at bounding box center [96, 85] width 174 height 22
click at [129, 78] on input "606430" at bounding box center [96, 85] width 174 height 22
paste input "text"
click at [863, 86] on icon "submit" at bounding box center [856, 85] width 13 height 13
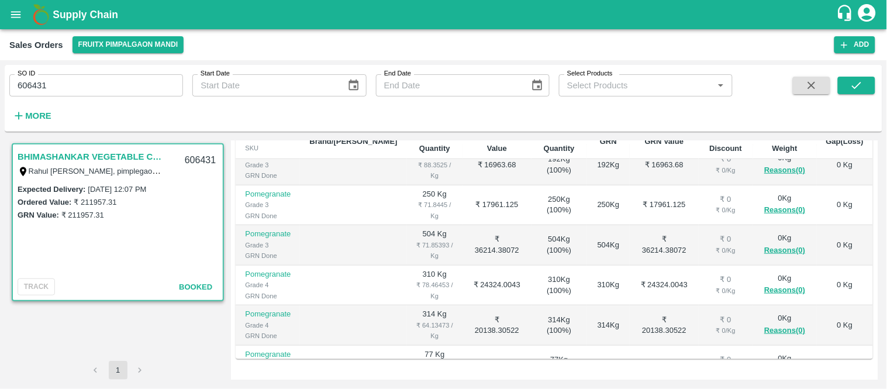
scroll to position [325, 0]
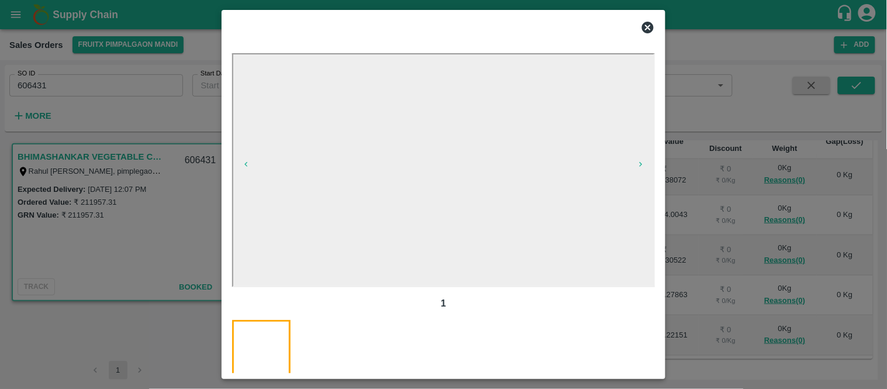
click at [652, 20] on icon at bounding box center [648, 27] width 14 height 14
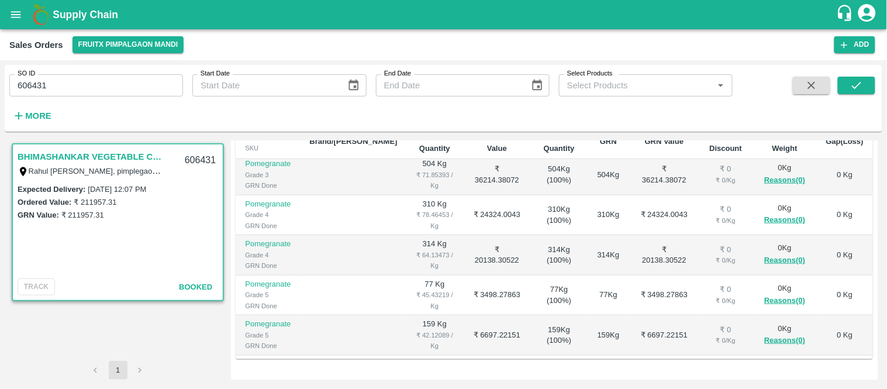
scroll to position [308, 0]
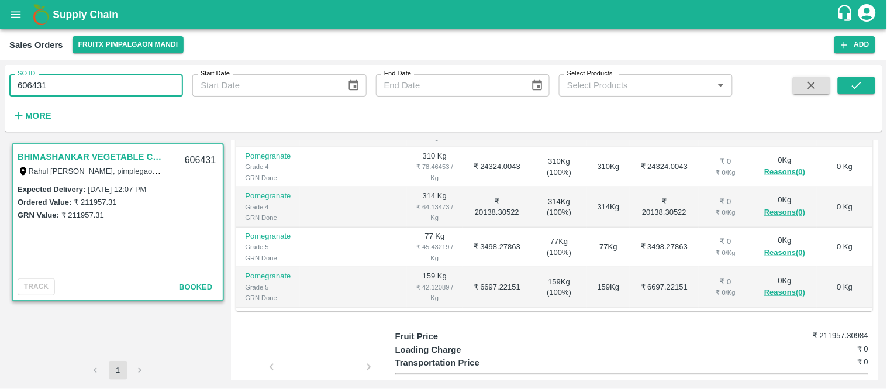
click at [59, 84] on input "606431" at bounding box center [96, 85] width 174 height 22
click at [60, 84] on input "606431" at bounding box center [96, 85] width 174 height 22
paste input "text"
click at [854, 82] on icon "submit" at bounding box center [856, 85] width 13 height 13
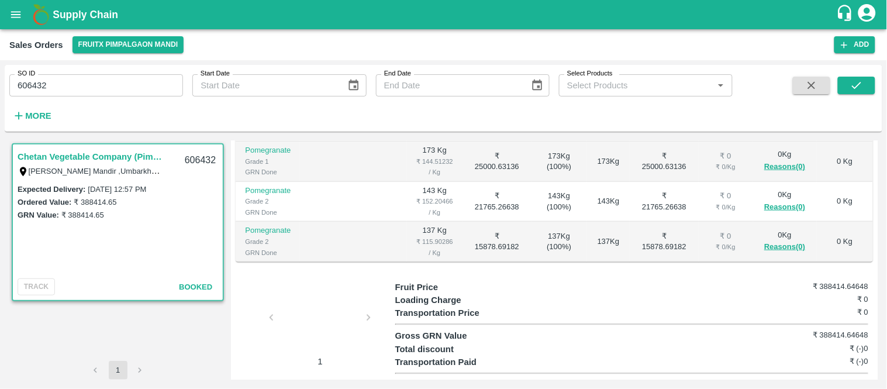
scroll to position [335, 0]
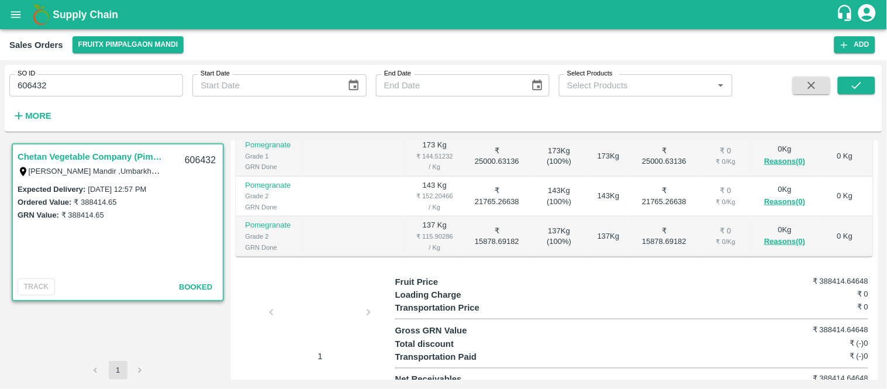
click at [342, 285] on div at bounding box center [320, 316] width 88 height 62
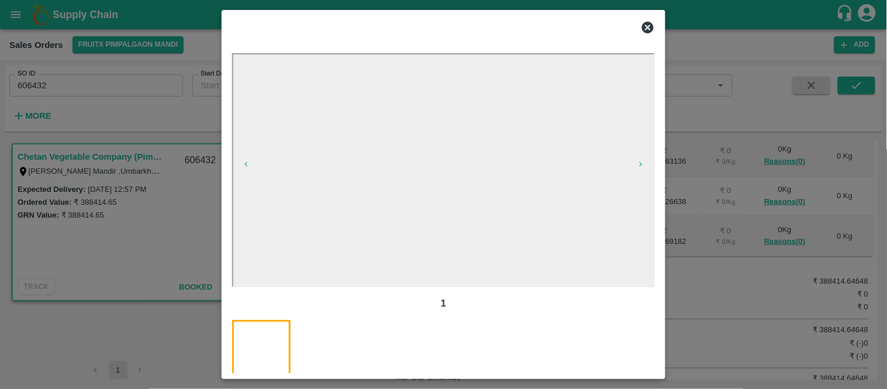
click at [651, 25] on icon at bounding box center [648, 28] width 12 height 12
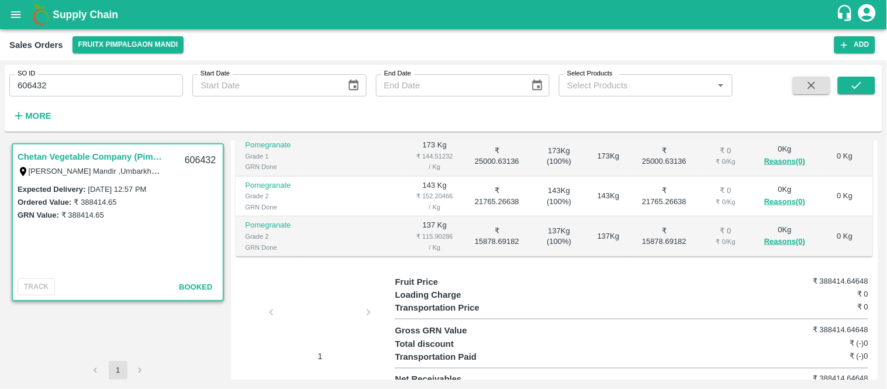
click at [85, 96] on input "606432" at bounding box center [96, 85] width 174 height 22
paste input "text"
click at [874, 88] on button "submit" at bounding box center [856, 86] width 37 height 18
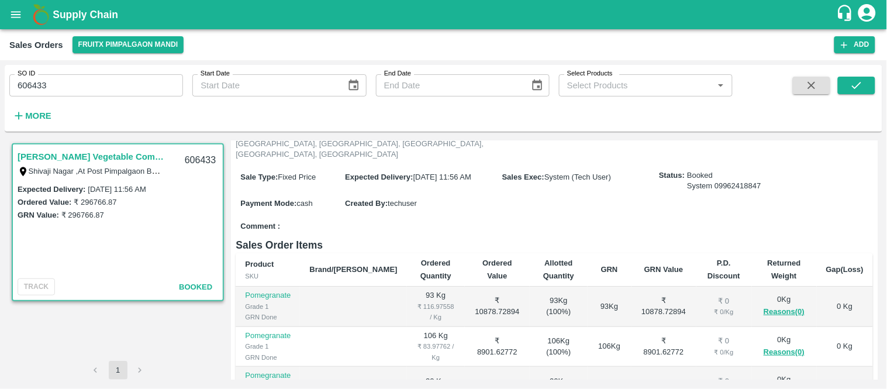
scroll to position [325, 0]
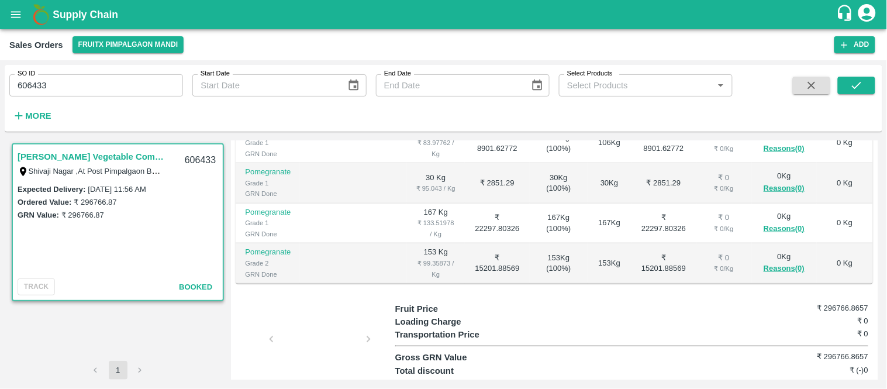
click at [316, 320] on div at bounding box center [320, 343] width 88 height 62
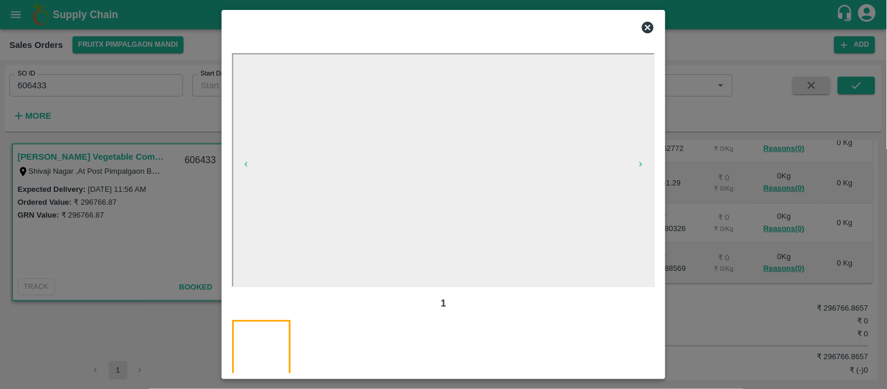
click at [646, 27] on icon at bounding box center [648, 28] width 12 height 12
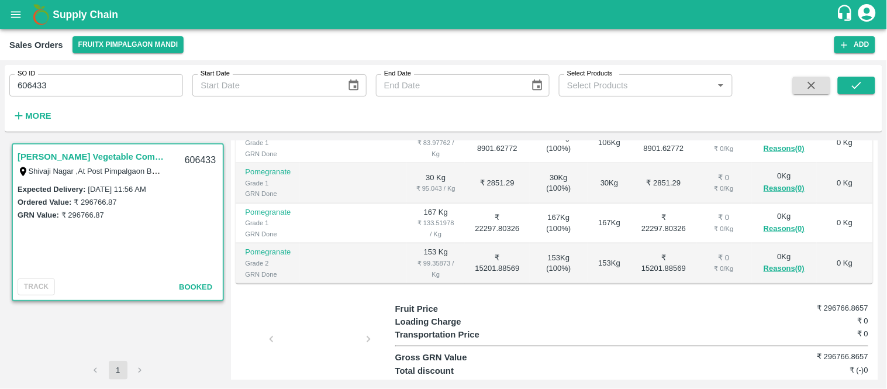
click at [57, 75] on input "606433" at bounding box center [96, 85] width 174 height 22
paste input "text"
click at [857, 84] on icon "submit" at bounding box center [856, 85] width 13 height 13
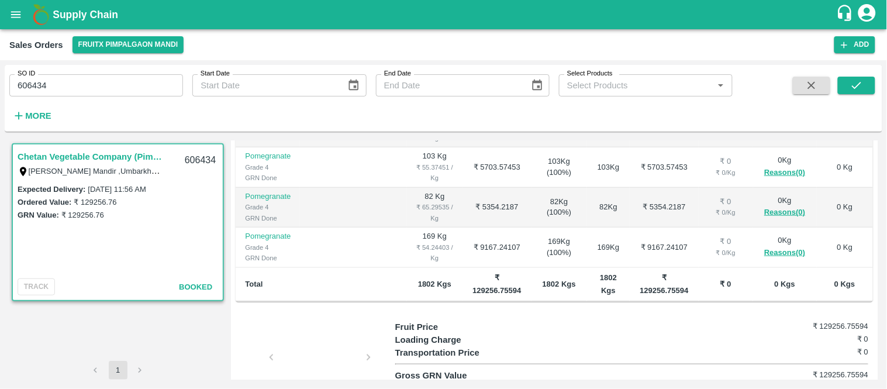
scroll to position [335, 0]
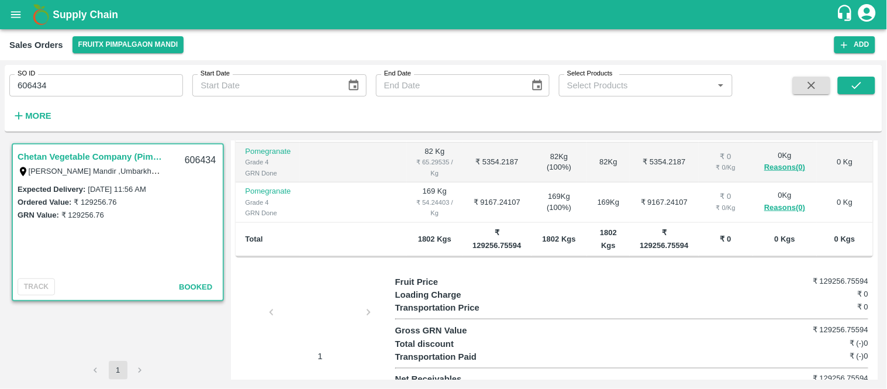
click at [317, 312] on div at bounding box center [320, 316] width 88 height 62
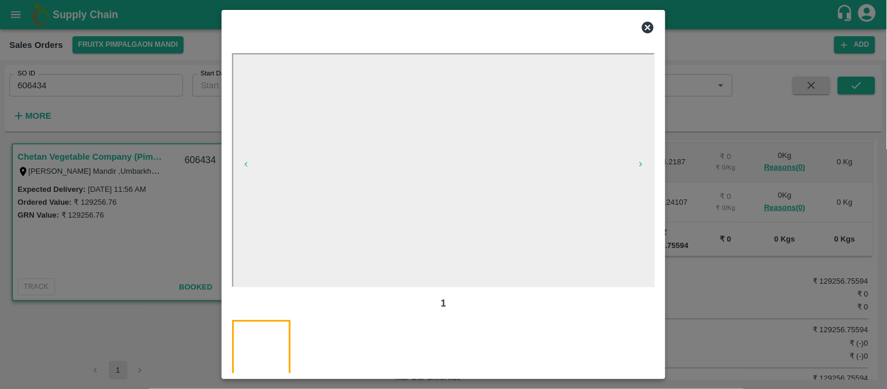
drag, startPoint x: 595, startPoint y: 20, endPoint x: 610, endPoint y: 26, distance: 15.7
click at [595, 20] on div at bounding box center [429, 25] width 413 height 28
click at [651, 26] on icon at bounding box center [648, 28] width 12 height 12
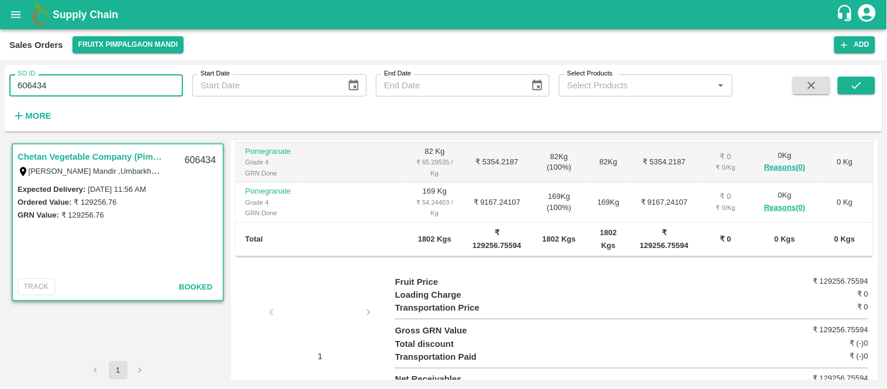
click at [92, 85] on input "606434" at bounding box center [96, 85] width 174 height 22
paste input "text"
click at [856, 83] on icon "submit" at bounding box center [856, 85] width 13 height 13
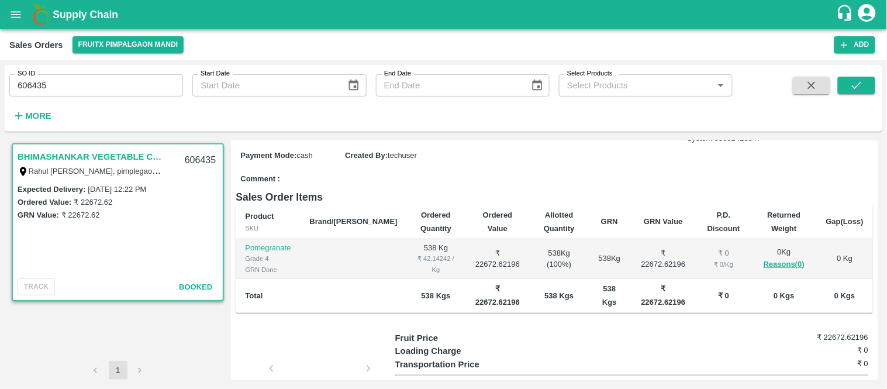
scroll to position [225, 0]
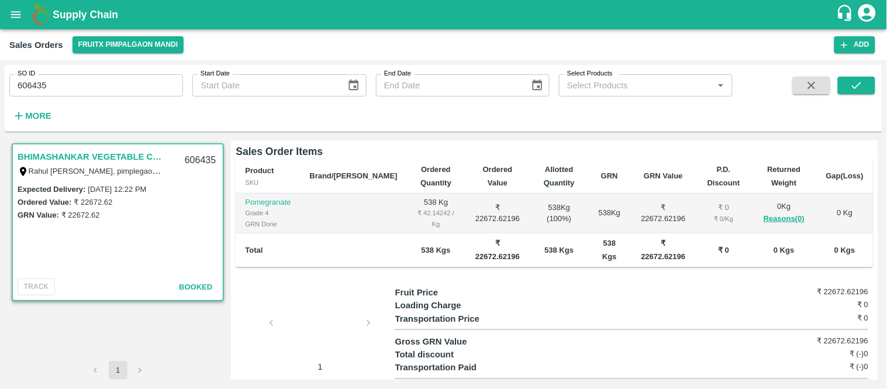
click at [309, 295] on div at bounding box center [320, 326] width 88 height 62
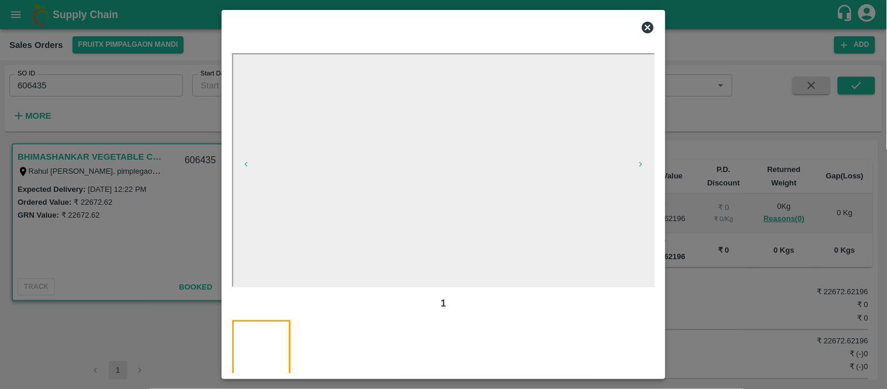
click at [646, 20] on icon at bounding box center [648, 27] width 14 height 14
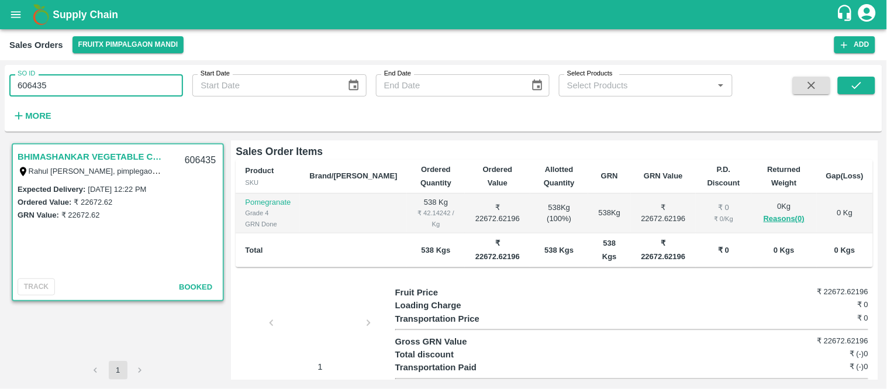
click at [179, 88] on input "606435" at bounding box center [96, 85] width 174 height 22
paste input "text"
click at [848, 84] on button "submit" at bounding box center [856, 86] width 37 height 18
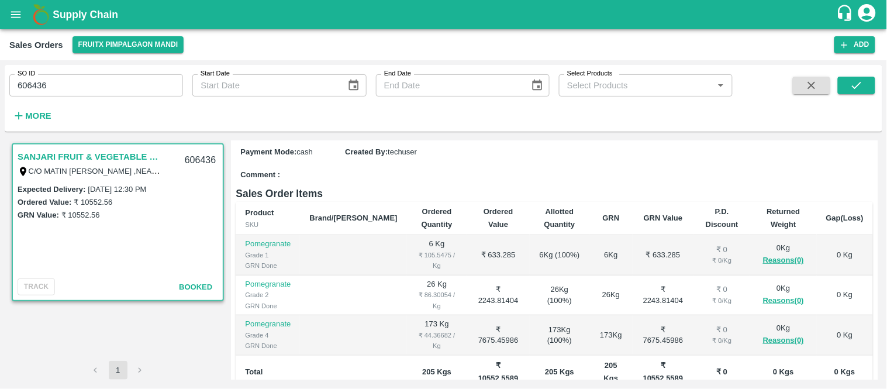
scroll to position [327, 0]
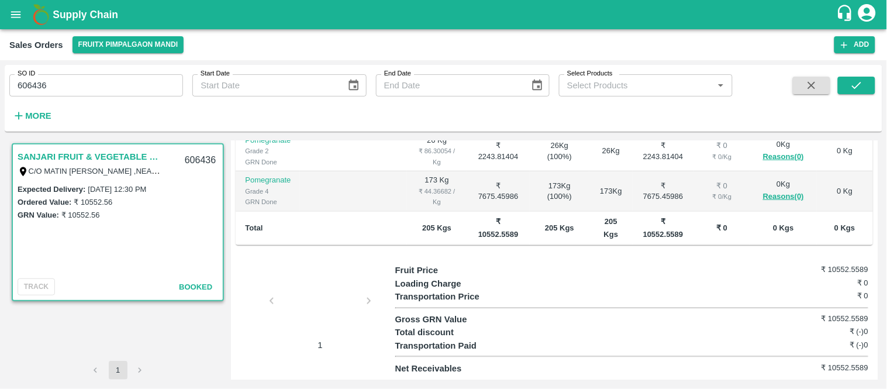
click at [310, 295] on div at bounding box center [320, 304] width 88 height 62
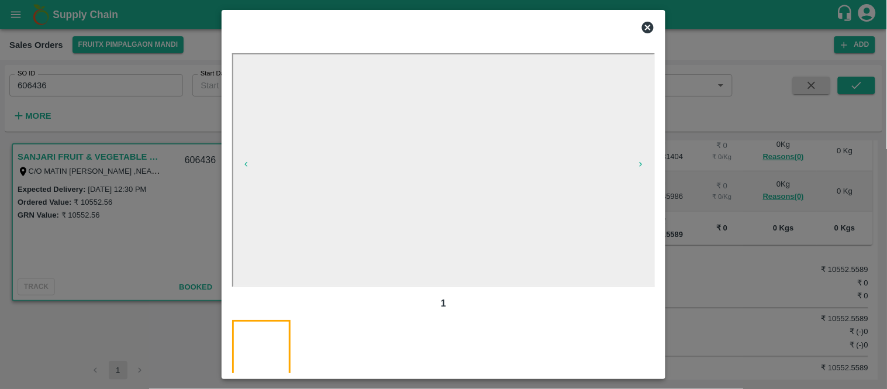
click at [653, 24] on icon at bounding box center [648, 27] width 14 height 14
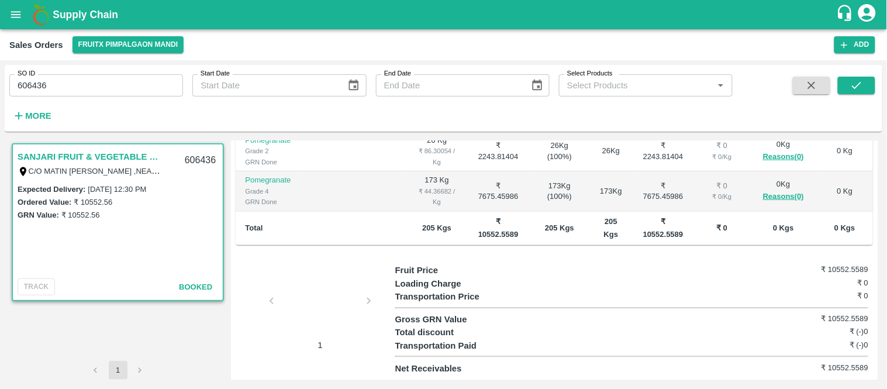
click at [69, 85] on input "606436" at bounding box center [96, 85] width 174 height 22
paste input "text"
click at [858, 91] on icon "submit" at bounding box center [856, 85] width 13 height 13
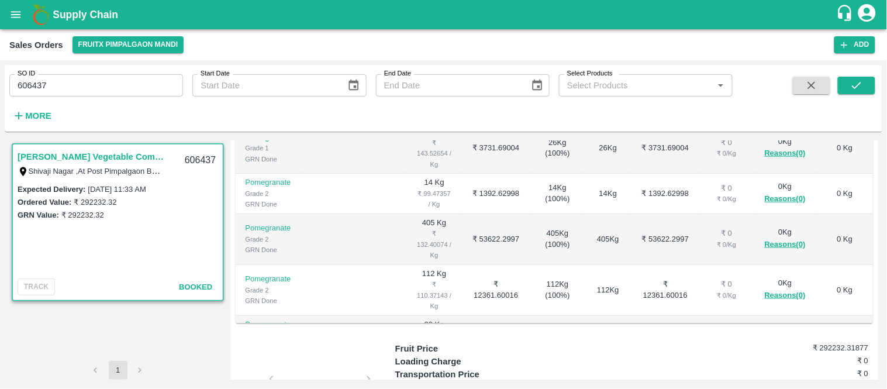
scroll to position [352, 0]
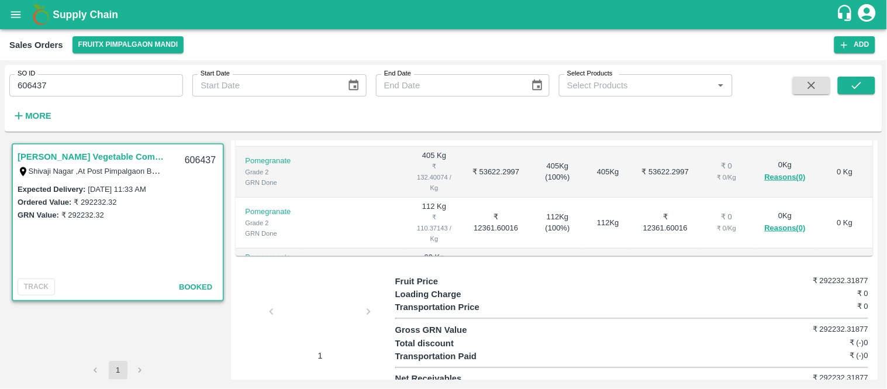
click at [327, 294] on div at bounding box center [320, 315] width 88 height 62
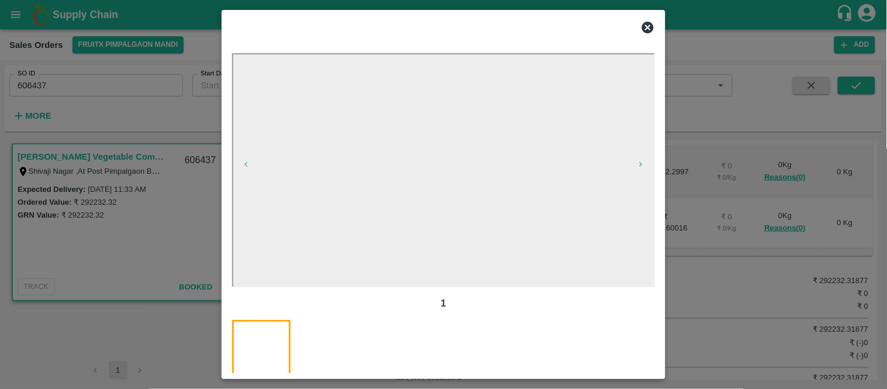
click at [650, 31] on icon at bounding box center [648, 28] width 12 height 12
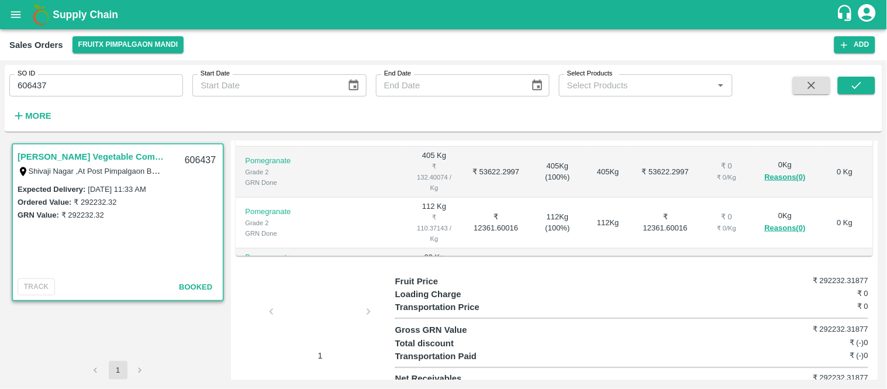
click at [76, 95] on input "606437" at bounding box center [96, 85] width 174 height 22
paste input "text"
click at [860, 78] on button "submit" at bounding box center [856, 86] width 37 height 18
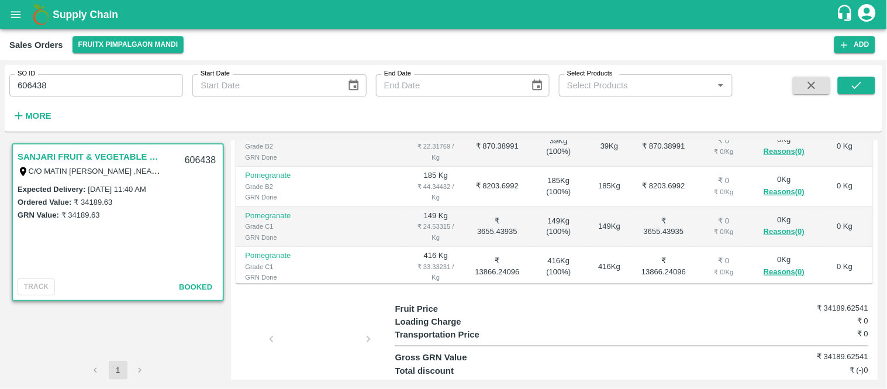
scroll to position [195, 0]
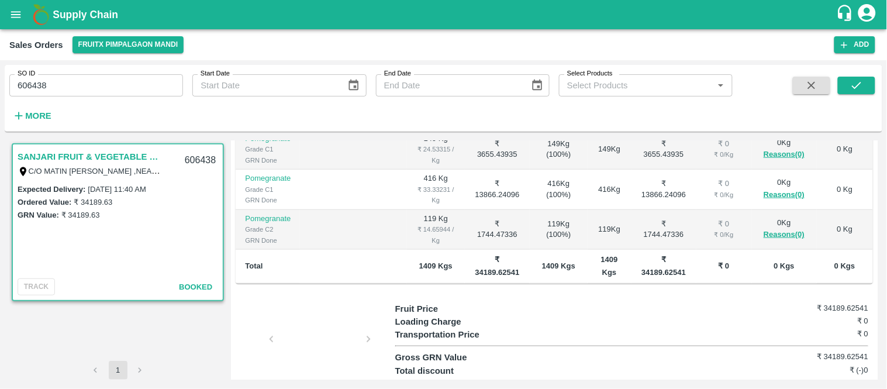
click at [288, 352] on div at bounding box center [320, 343] width 88 height 62
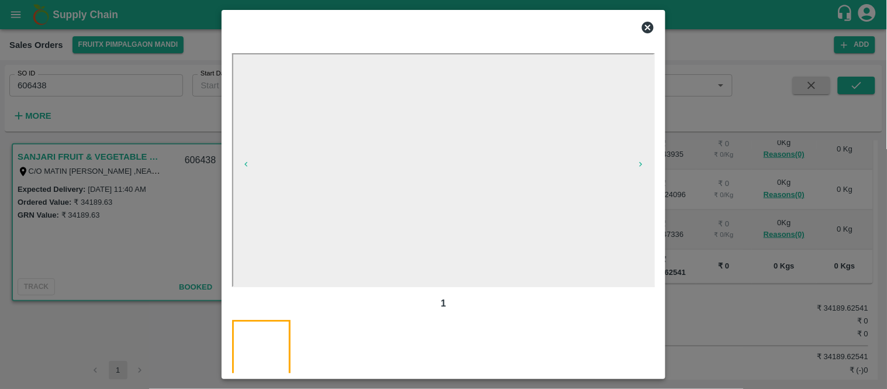
click at [651, 27] on icon at bounding box center [648, 28] width 12 height 12
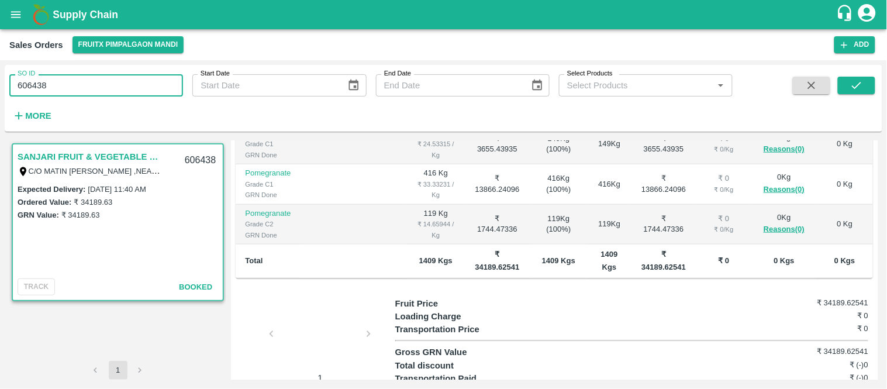
click at [122, 80] on input "606438" at bounding box center [96, 85] width 174 height 22
paste input "text"
click at [844, 89] on button "submit" at bounding box center [856, 86] width 37 height 18
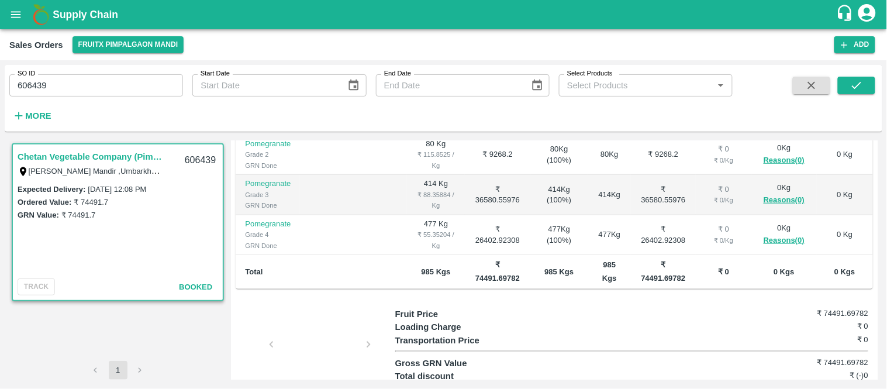
scroll to position [329, 0]
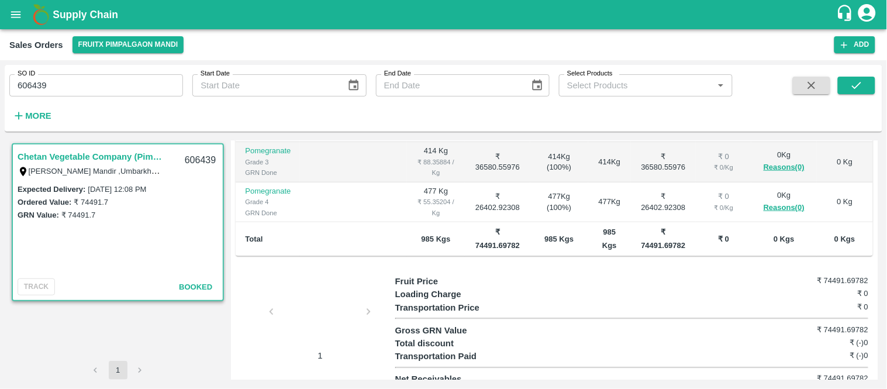
click at [317, 302] on div at bounding box center [320, 315] width 88 height 62
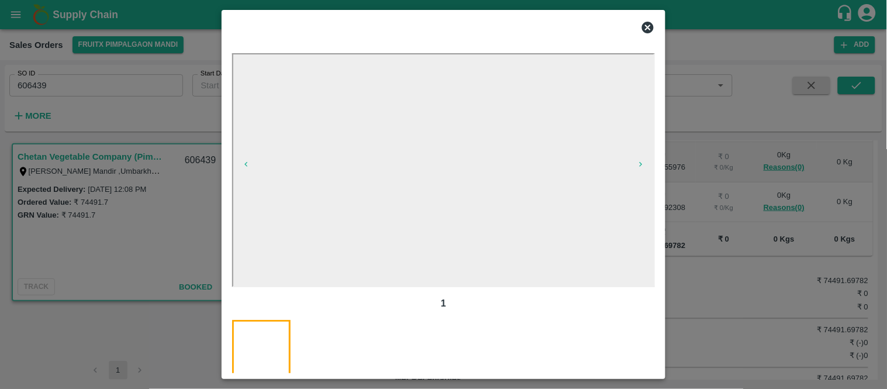
click at [650, 26] on icon at bounding box center [648, 27] width 14 height 14
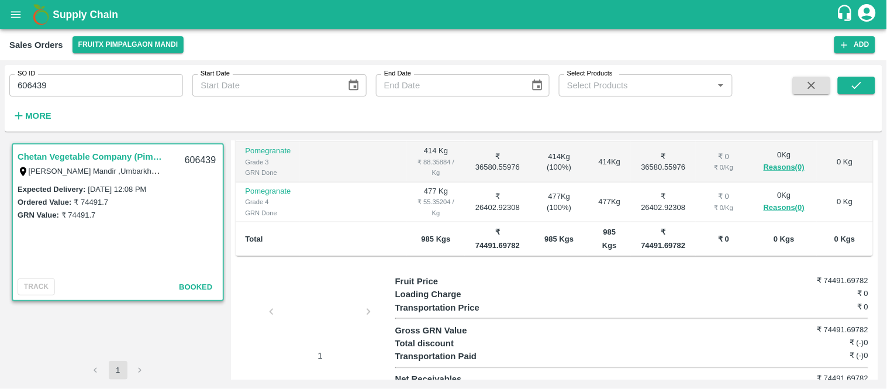
click at [76, 88] on input "606439" at bounding box center [96, 85] width 174 height 22
paste input "text"
click at [854, 84] on icon "submit" at bounding box center [856, 85] width 13 height 13
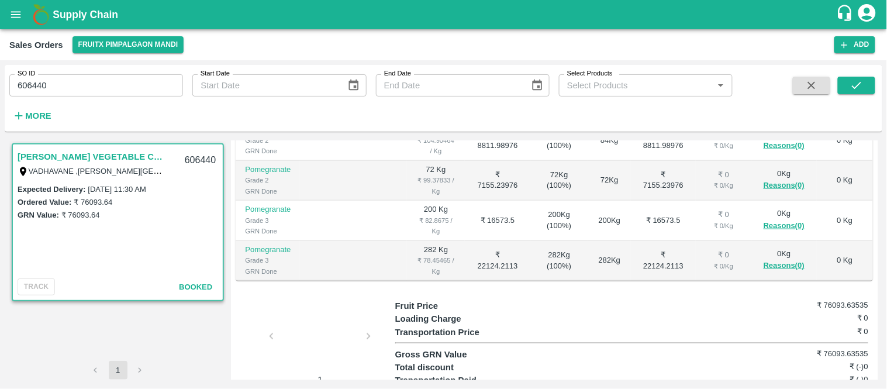
scroll to position [384, 0]
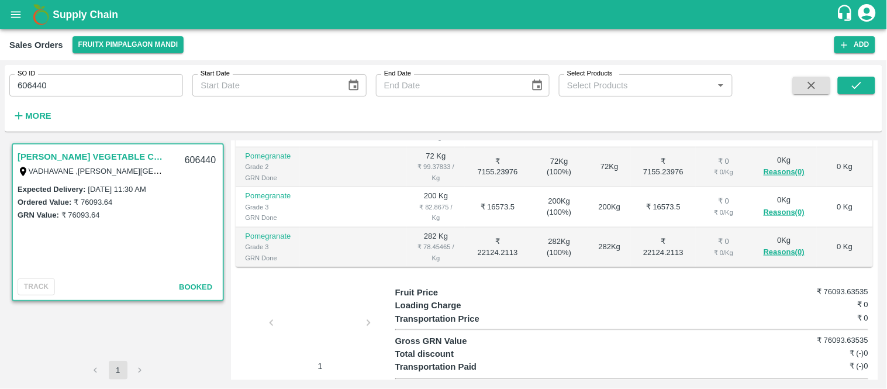
click at [308, 310] on div at bounding box center [320, 326] width 88 height 62
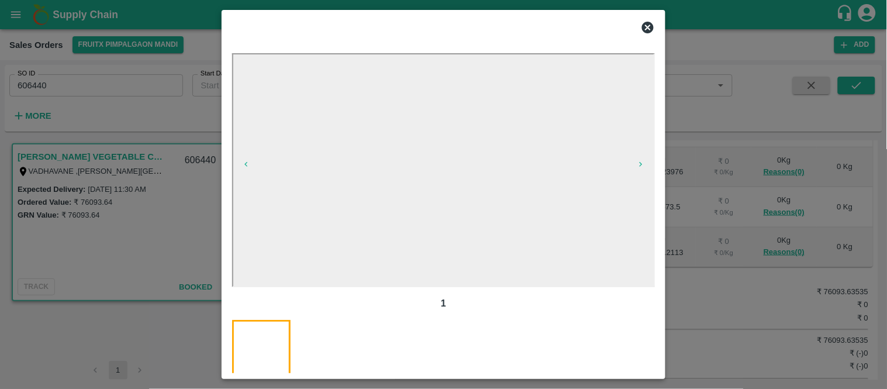
click at [649, 24] on icon at bounding box center [648, 28] width 12 height 12
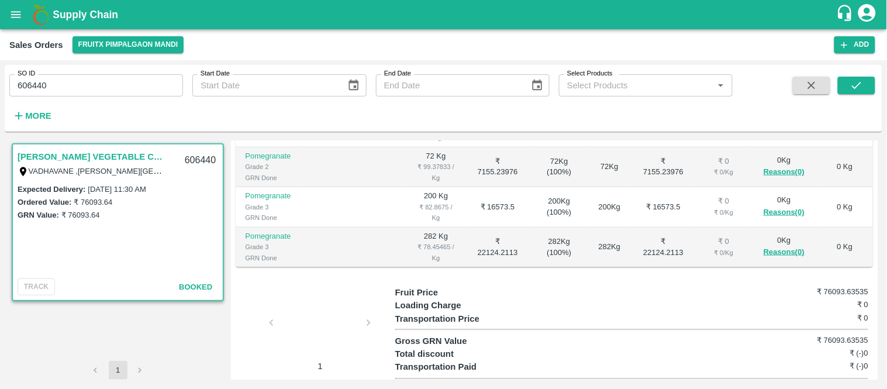
click at [153, 91] on input "606440" at bounding box center [96, 85] width 174 height 22
paste input "text"
click at [861, 89] on icon "submit" at bounding box center [856, 85] width 13 height 13
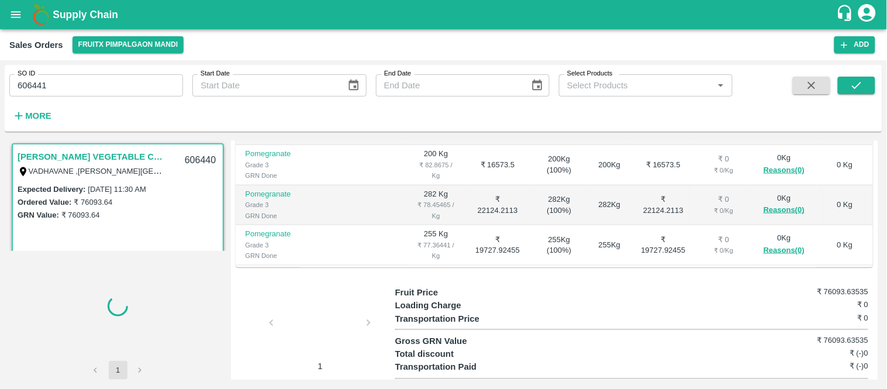
scroll to position [74, 0]
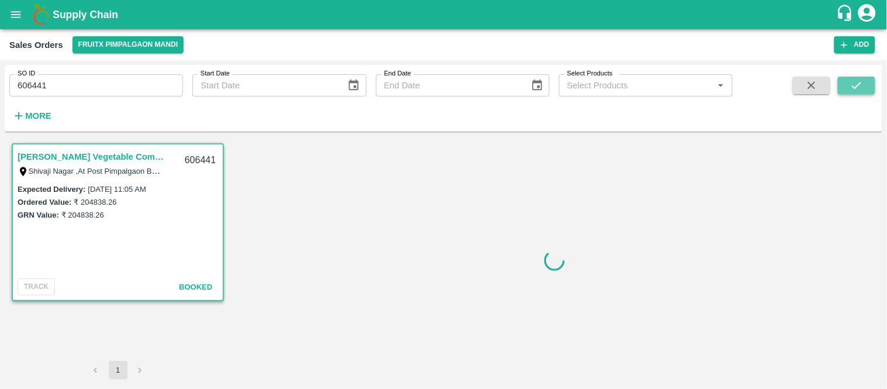
click at [857, 88] on icon "submit" at bounding box center [856, 85] width 13 height 13
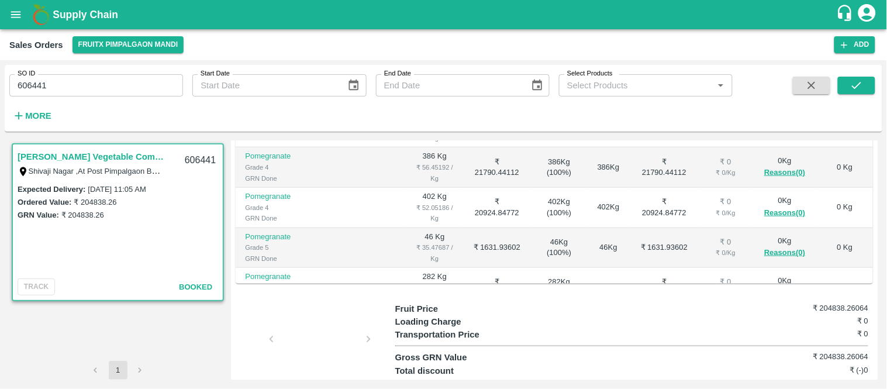
scroll to position [195, 0]
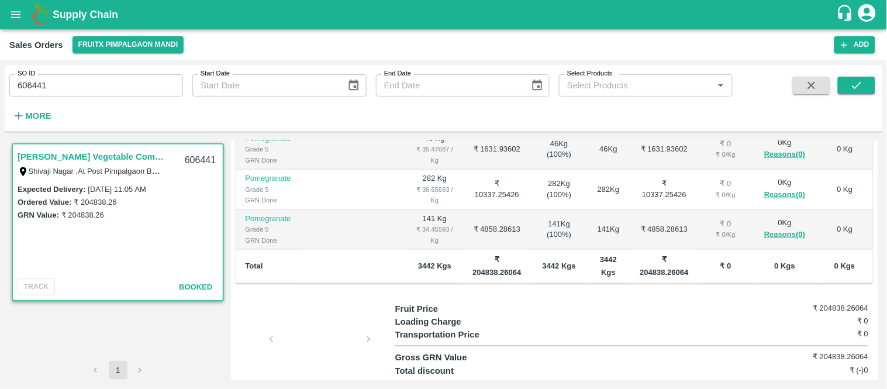
click at [327, 318] on div at bounding box center [320, 343] width 88 height 62
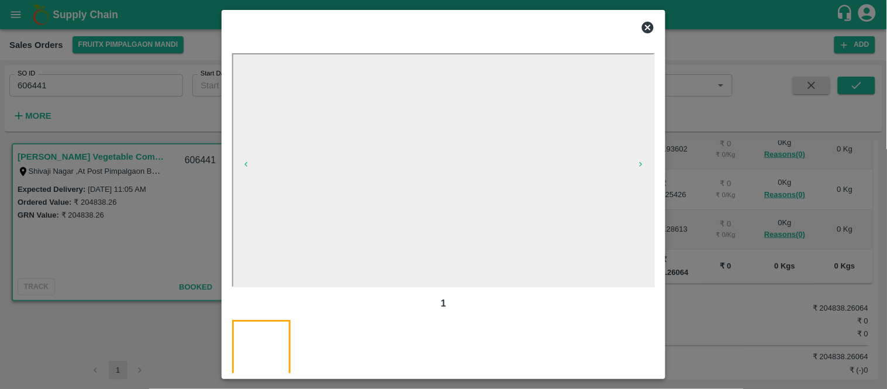
click at [650, 27] on icon at bounding box center [648, 28] width 12 height 12
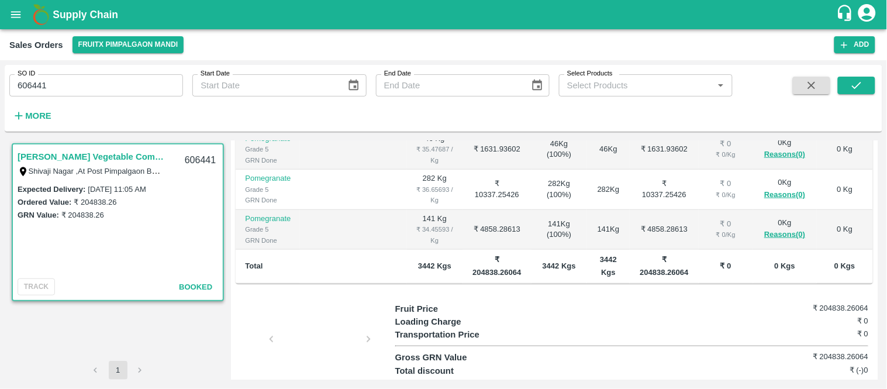
click at [147, 101] on div "SO ID 606441 SO ID Start Date Start Date End Date End Date Select Products Sele…" at bounding box center [366, 95] width 733 height 61
click at [146, 84] on input "606441" at bounding box center [96, 85] width 174 height 22
paste input "text"
click at [838, 86] on button "submit" at bounding box center [856, 86] width 37 height 18
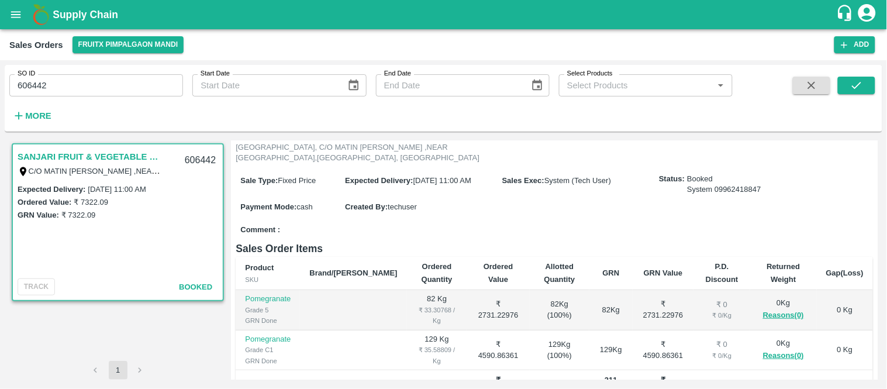
scroll to position [287, 0]
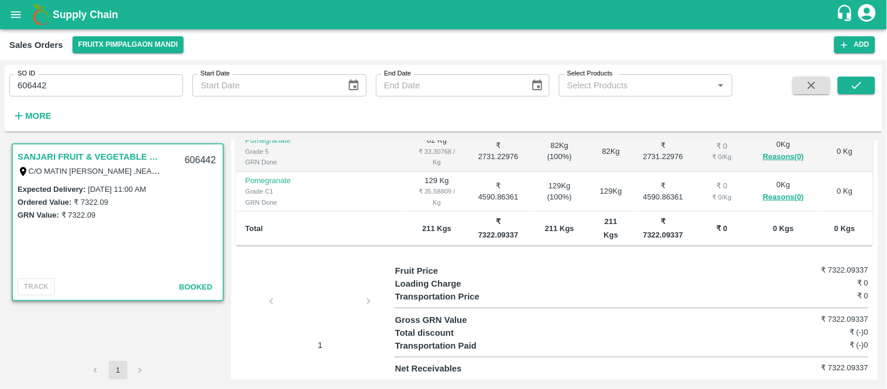
click at [336, 295] on div at bounding box center [320, 305] width 88 height 62
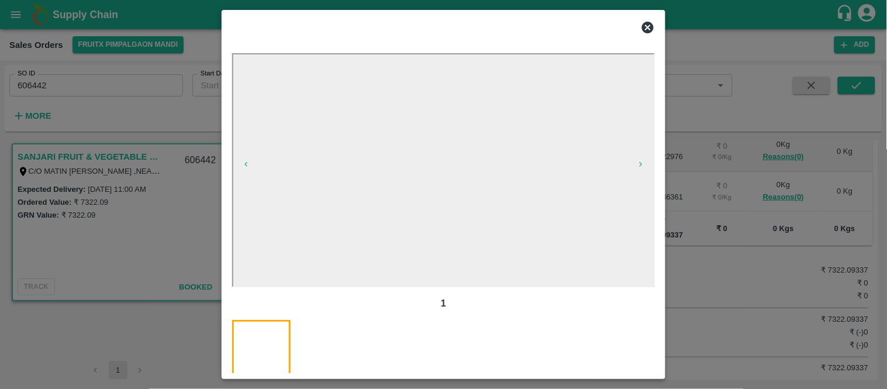
click at [650, 24] on icon at bounding box center [648, 28] width 12 height 12
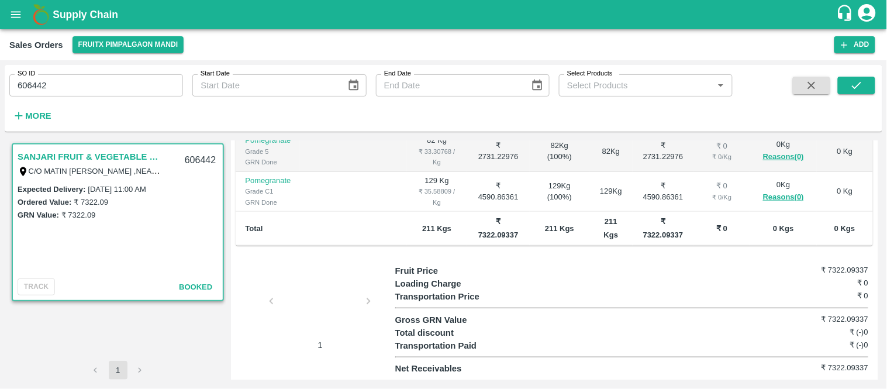
click at [123, 74] on input "606442" at bounding box center [96, 85] width 174 height 22
paste input "text"
click at [302, 310] on div at bounding box center [320, 305] width 88 height 62
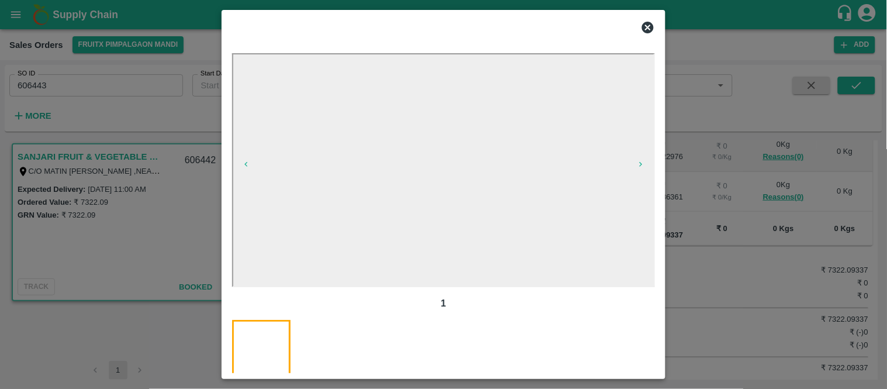
click at [649, 23] on icon at bounding box center [648, 28] width 12 height 12
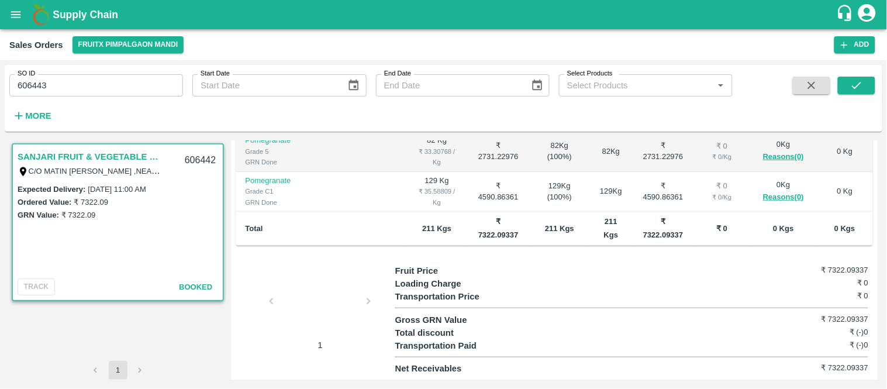
click at [68, 83] on input "606443" at bounding box center [96, 85] width 174 height 22
paste input "text"
drag, startPoint x: 871, startPoint y: 79, endPoint x: 879, endPoint y: 81, distance: 7.8
click at [874, 80] on button "submit" at bounding box center [856, 86] width 37 height 18
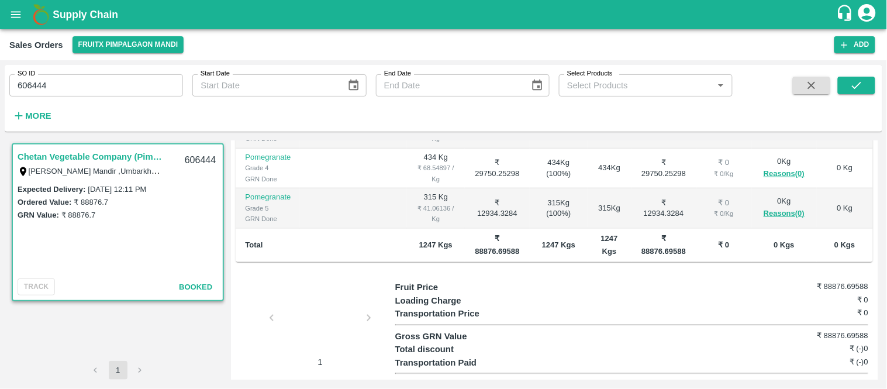
scroll to position [289, 0]
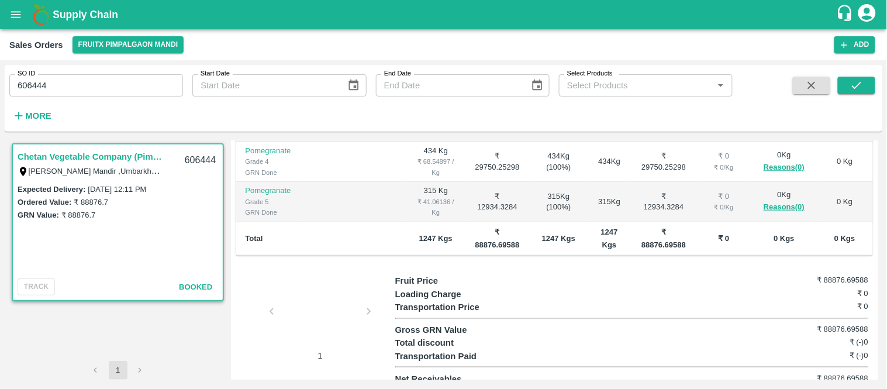
click at [326, 298] on div at bounding box center [320, 315] width 88 height 62
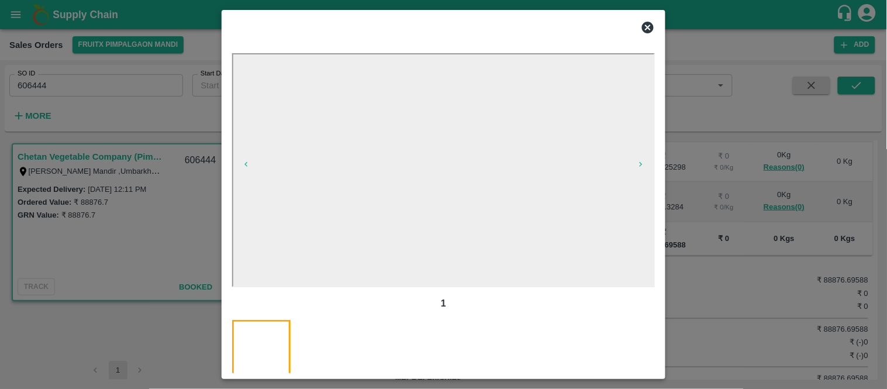
click at [640, 23] on div at bounding box center [443, 27] width 432 height 23
click at [641, 25] on icon at bounding box center [648, 27] width 14 height 14
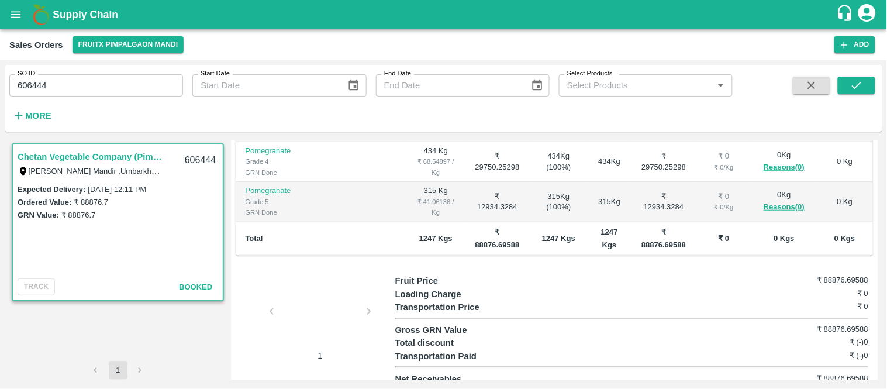
click at [133, 88] on input "606444" at bounding box center [96, 85] width 174 height 22
paste input "text"
click at [869, 84] on button "submit" at bounding box center [856, 86] width 37 height 18
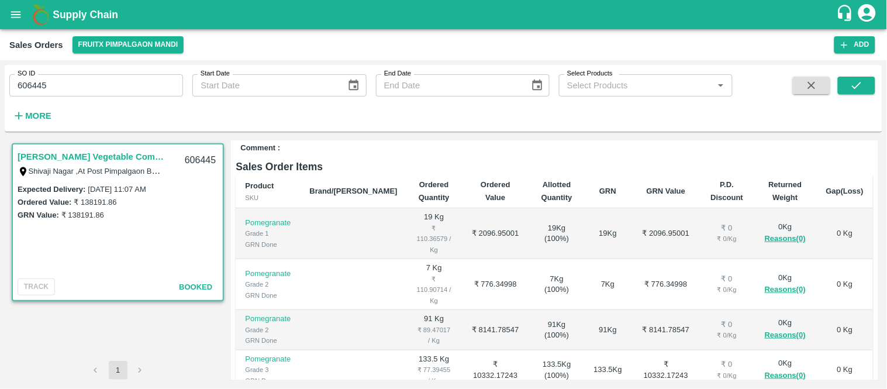
scroll to position [325, 0]
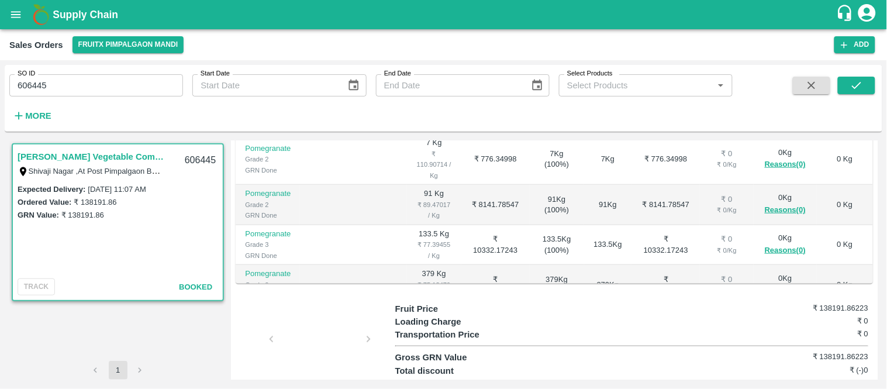
click at [334, 313] on div at bounding box center [320, 343] width 88 height 62
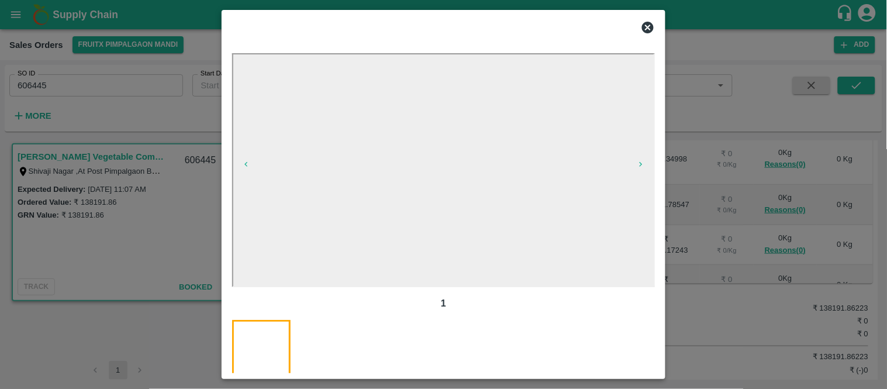
click at [658, 22] on div at bounding box center [443, 27] width 432 height 23
click at [651, 26] on icon at bounding box center [648, 28] width 12 height 12
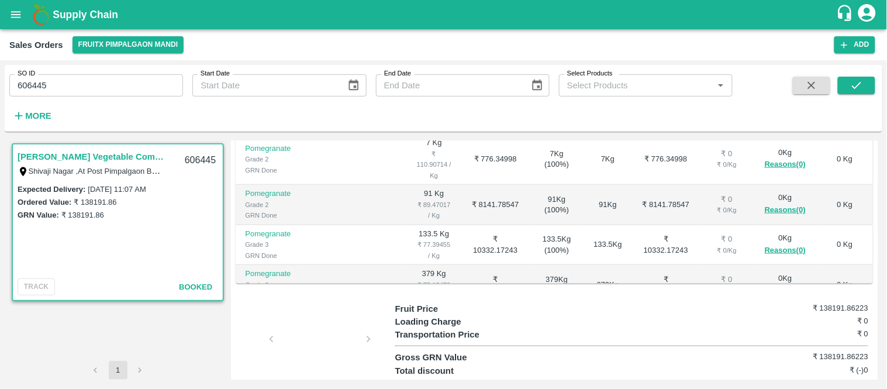
click at [165, 86] on input "606445" at bounding box center [96, 85] width 174 height 22
paste input "text"
click at [858, 94] on button "submit" at bounding box center [856, 86] width 37 height 18
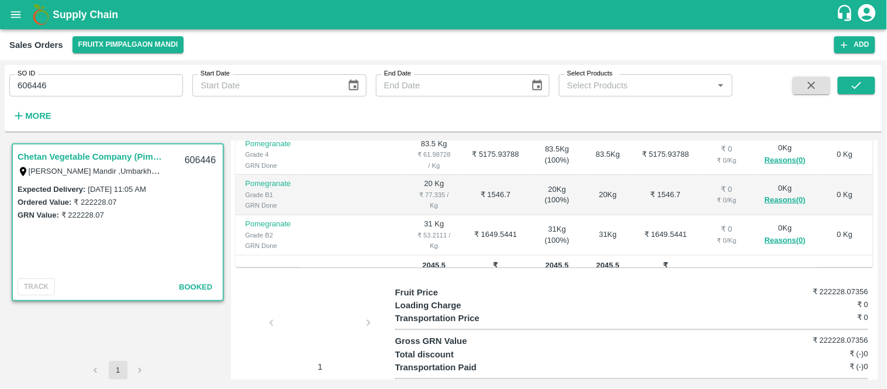
scroll to position [74, 0]
click at [322, 301] on div at bounding box center [320, 326] width 88 height 62
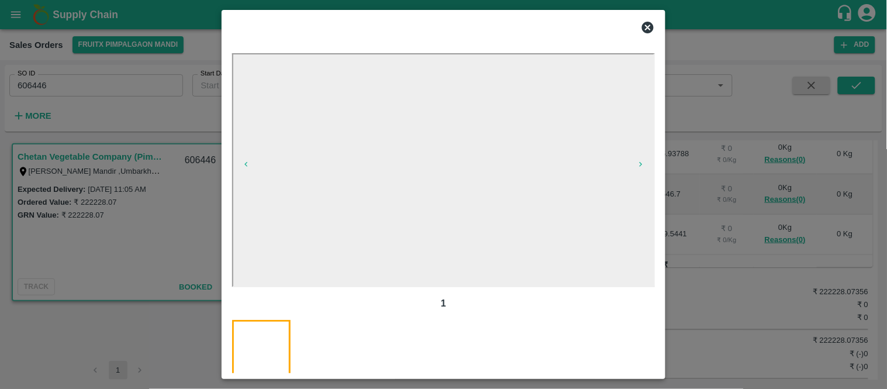
click at [644, 26] on icon at bounding box center [648, 28] width 12 height 12
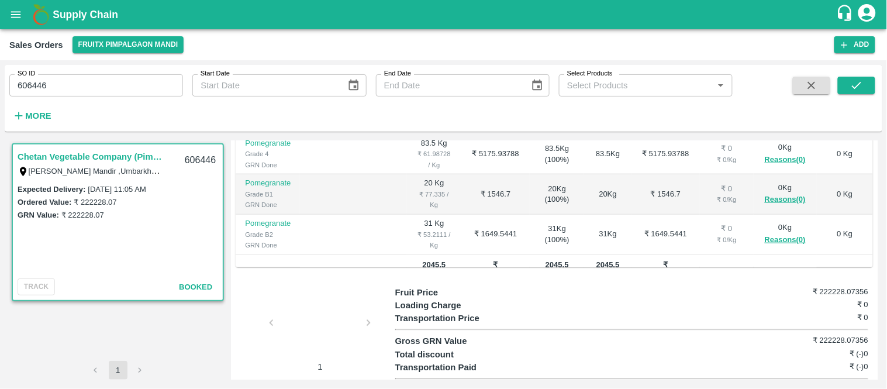
click at [119, 85] on input "606446" at bounding box center [96, 85] width 174 height 22
paste input "text"
click at [856, 82] on icon "submit" at bounding box center [856, 85] width 13 height 13
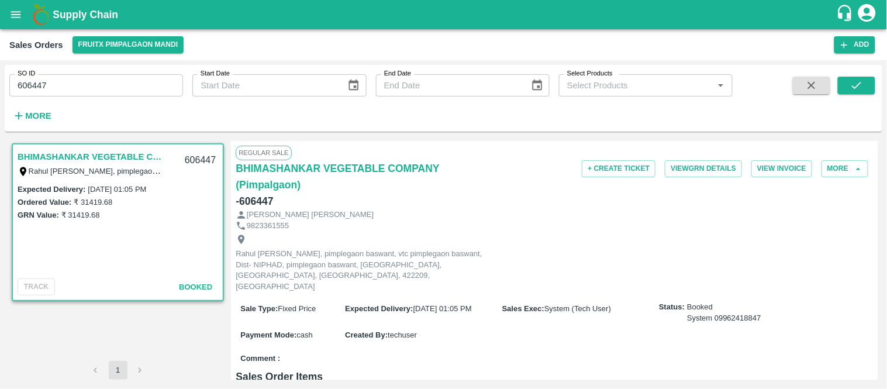
scroll to position [265, 0]
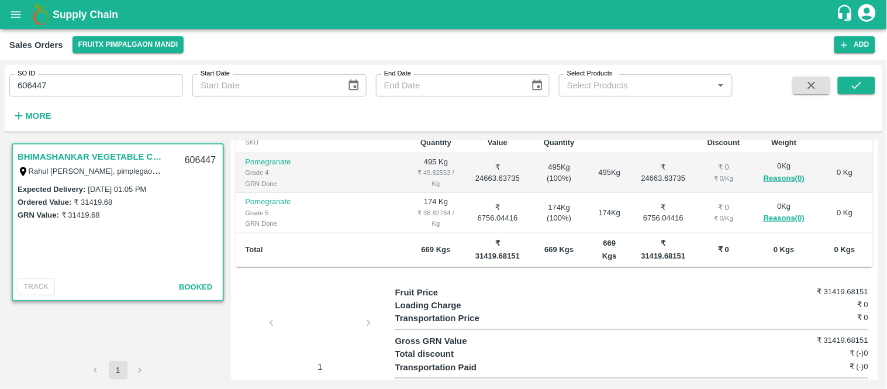
click at [329, 312] on div at bounding box center [320, 326] width 88 height 62
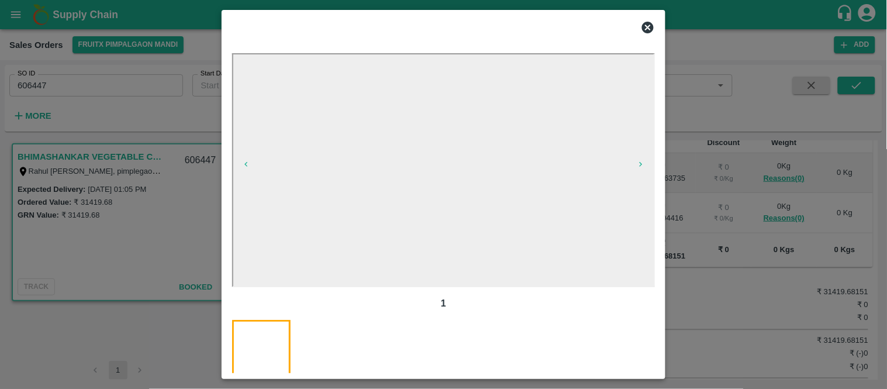
click at [652, 30] on icon at bounding box center [648, 28] width 12 height 12
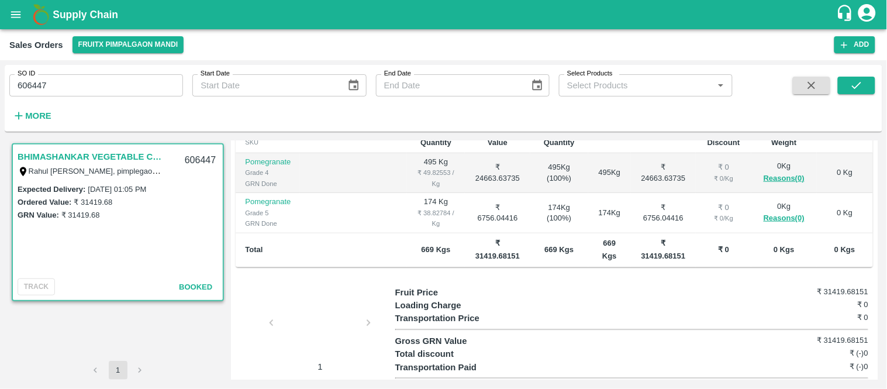
click at [177, 98] on div "SO ID 606447 SO ID Start Date Start Date End Date End Date Select Products Sele…" at bounding box center [366, 95] width 733 height 61
click at [164, 91] on input "606447" at bounding box center [96, 85] width 174 height 22
paste input "text"
type input "606448"
click at [877, 74] on div "SO ID 606448 SO ID Start Date Start Date End Date End Date Select Products Sele…" at bounding box center [444, 98] width 878 height 57
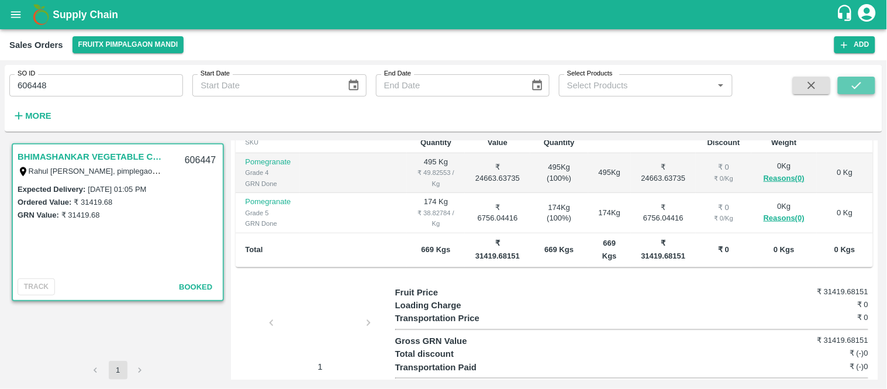
click at [874, 88] on button "submit" at bounding box center [856, 86] width 37 height 18
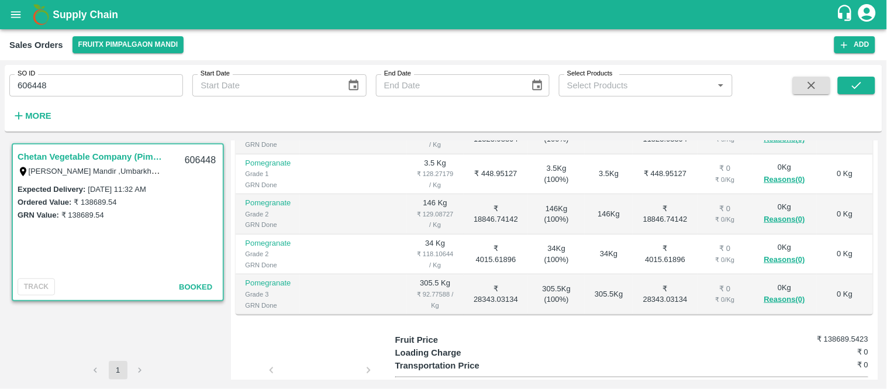
scroll to position [335, 0]
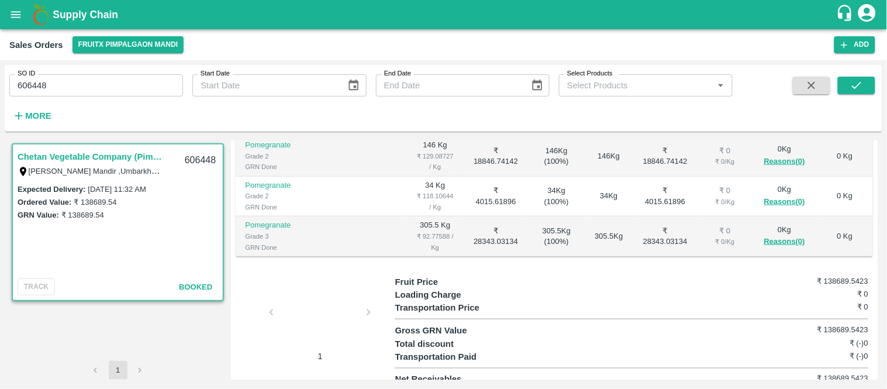
click at [314, 302] on div at bounding box center [320, 316] width 88 height 62
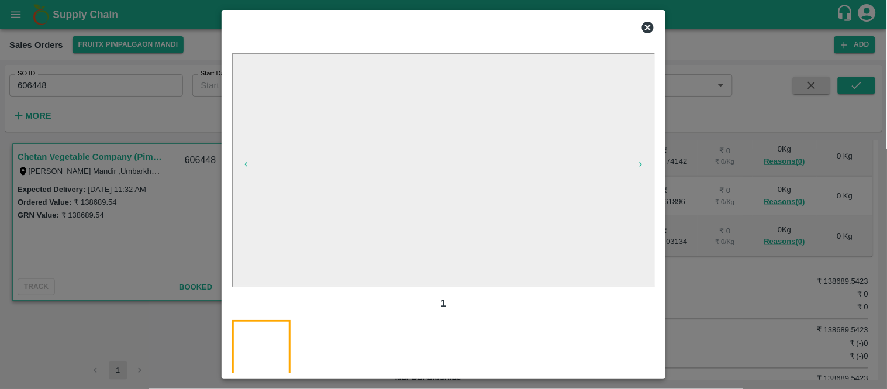
click at [651, 27] on icon at bounding box center [648, 28] width 12 height 12
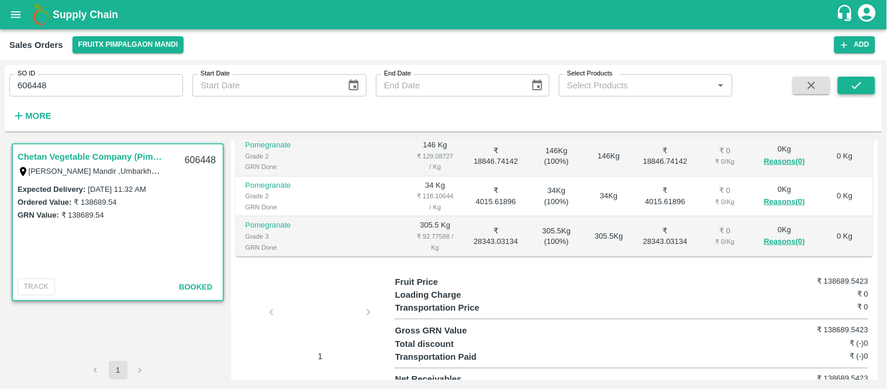
click at [862, 80] on icon "submit" at bounding box center [856, 85] width 13 height 13
click at [272, 302] on div "1" at bounding box center [315, 318] width 159 height 87
click at [309, 290] on div at bounding box center [320, 316] width 88 height 62
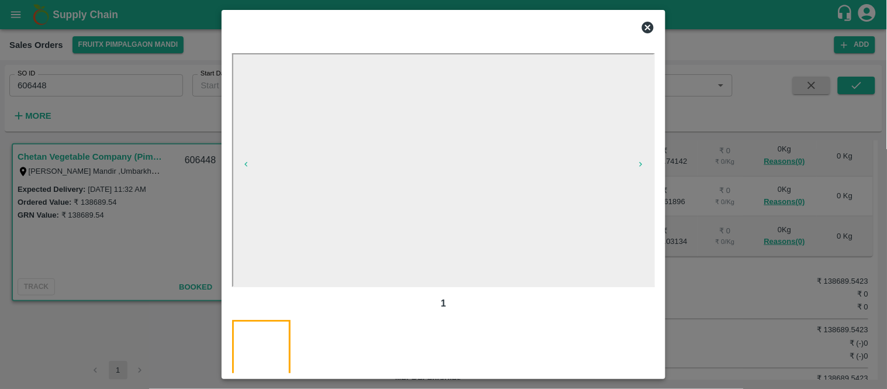
click at [647, 27] on icon at bounding box center [648, 27] width 14 height 14
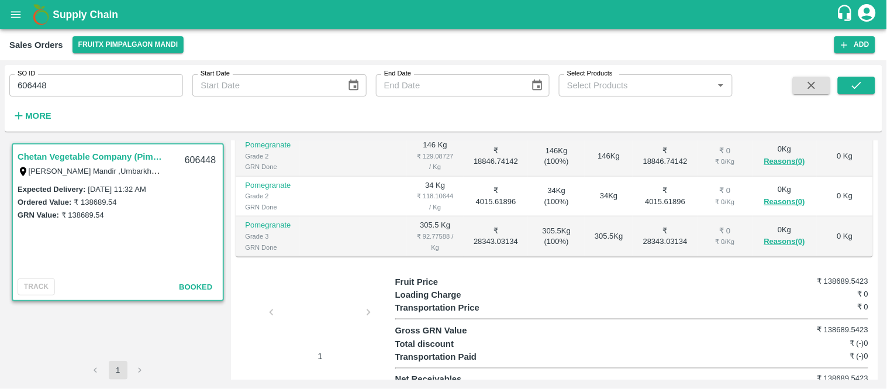
drag, startPoint x: 103, startPoint y: 62, endPoint x: 99, endPoint y: 69, distance: 8.1
click at [103, 65] on div "SO ID 606448 SO ID Start Date Start Date End Date End Date Select Products Sele…" at bounding box center [443, 224] width 887 height 329
click at [64, 92] on input "606448" at bounding box center [96, 85] width 174 height 22
paste input "text"
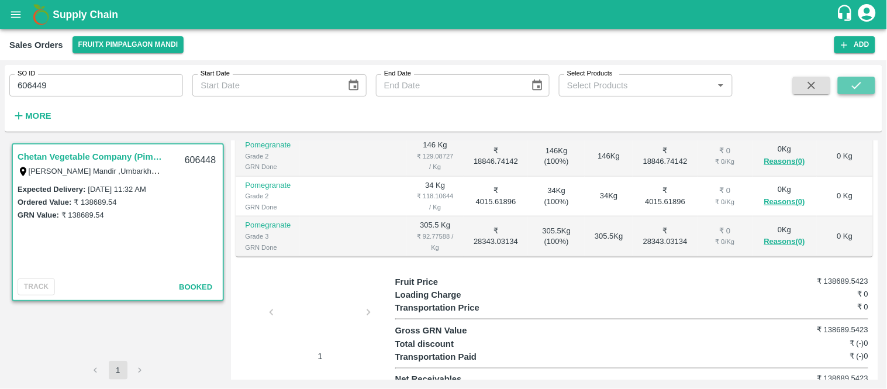
click at [853, 87] on icon "submit" at bounding box center [856, 85] width 13 height 13
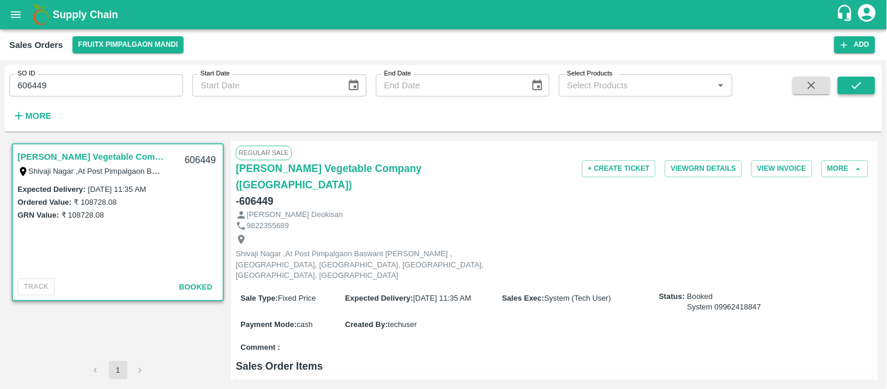
click at [856, 82] on icon "submit" at bounding box center [856, 85] width 13 height 13
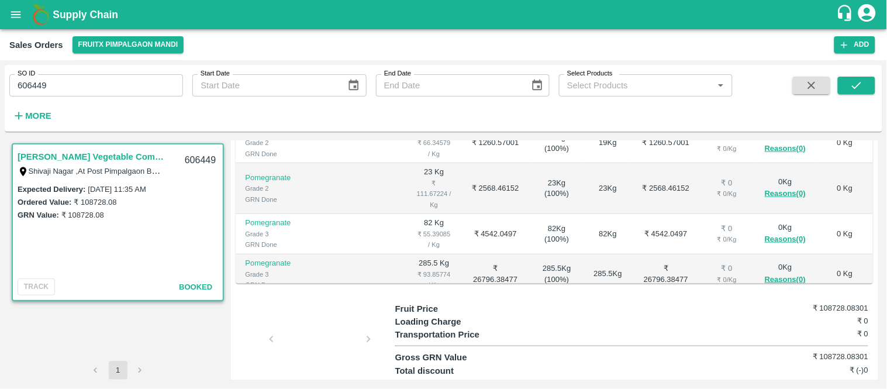
scroll to position [154, 0]
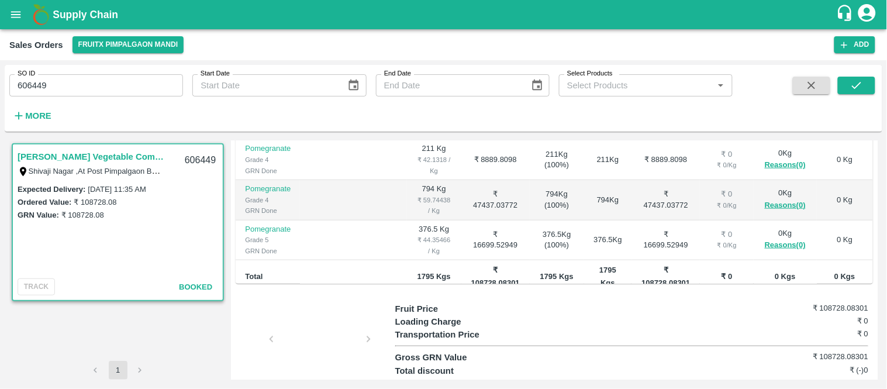
click at [323, 330] on div at bounding box center [320, 343] width 88 height 62
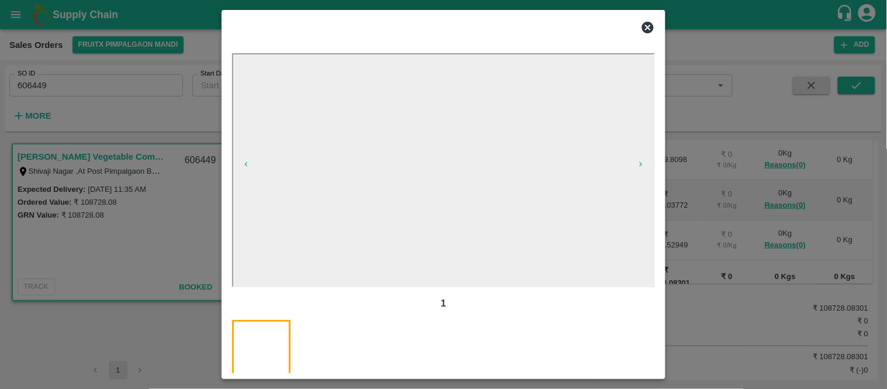
click at [641, 27] on icon at bounding box center [648, 27] width 14 height 14
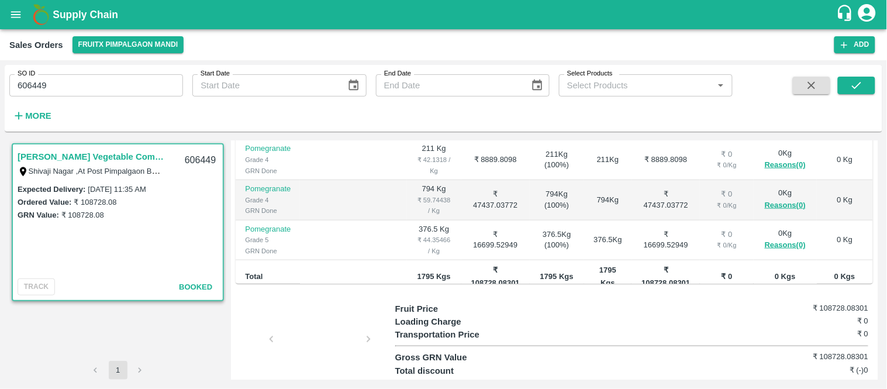
click at [103, 89] on input "606449" at bounding box center [96, 85] width 174 height 22
paste input "text"
drag, startPoint x: 854, startPoint y: 82, endPoint x: 858, endPoint y: 88, distance: 7.1
click at [855, 82] on icon "submit" at bounding box center [856, 85] width 13 height 13
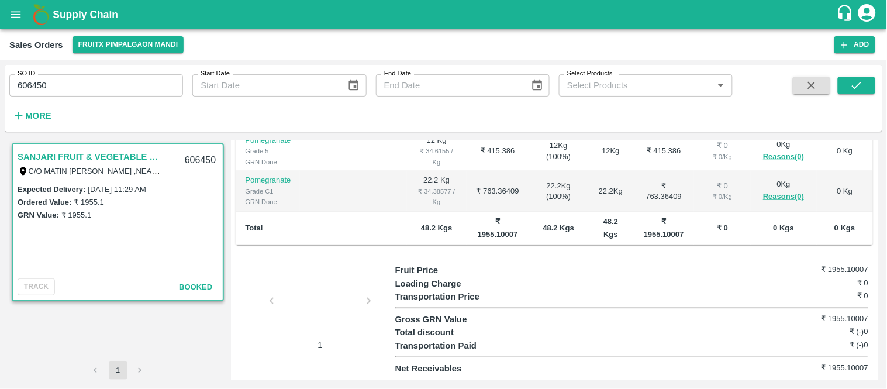
scroll to position [327, 0]
click at [332, 291] on div at bounding box center [320, 304] width 88 height 62
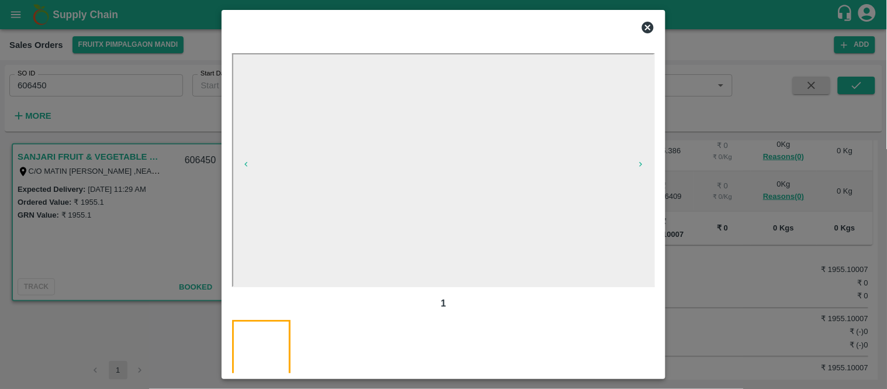
click at [86, 87] on div at bounding box center [443, 194] width 887 height 389
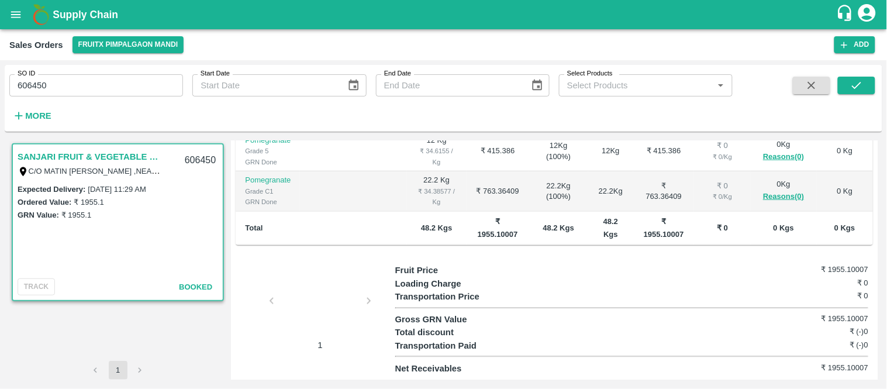
click at [85, 85] on input "606450" at bounding box center [96, 85] width 174 height 22
paste input "text"
click at [854, 75] on div "SO ID 606471 SO ID Start Date Start Date End Date End Date Select Products Sele…" at bounding box center [444, 98] width 878 height 57
click at [861, 95] on span at bounding box center [856, 101] width 37 height 48
click at [862, 87] on icon "submit" at bounding box center [856, 85] width 13 height 13
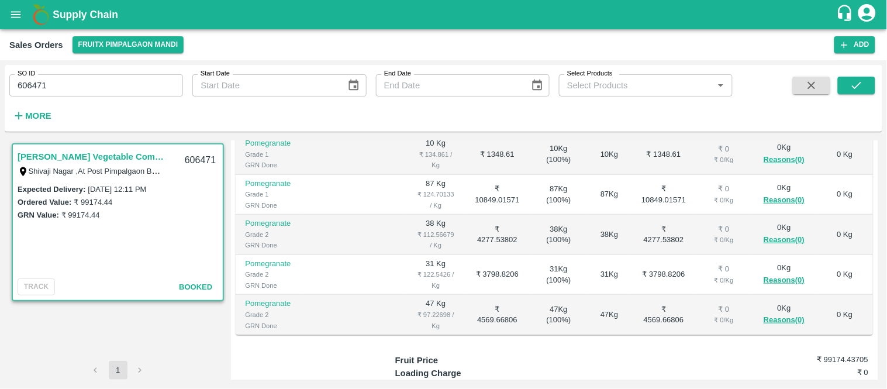
scroll to position [352, 0]
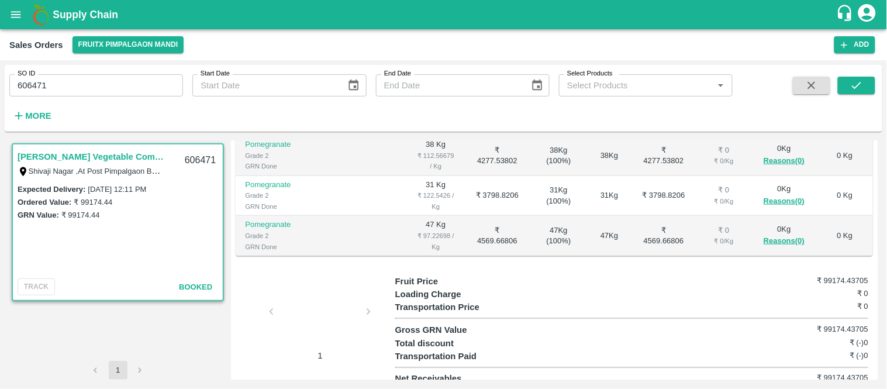
click at [315, 308] on div at bounding box center [320, 315] width 88 height 62
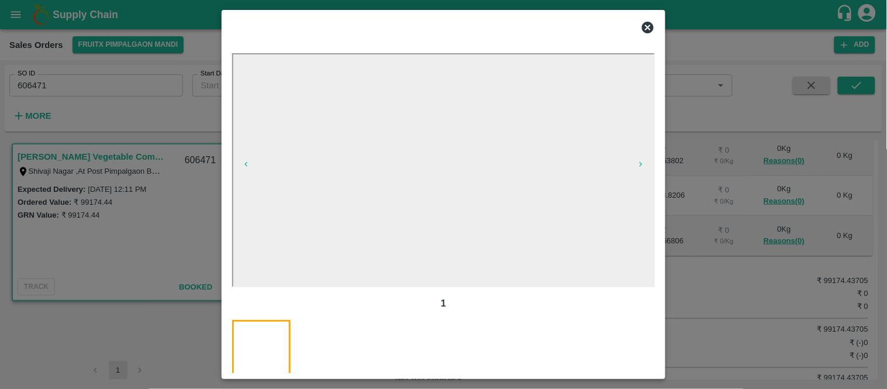
click at [647, 27] on icon at bounding box center [648, 28] width 12 height 12
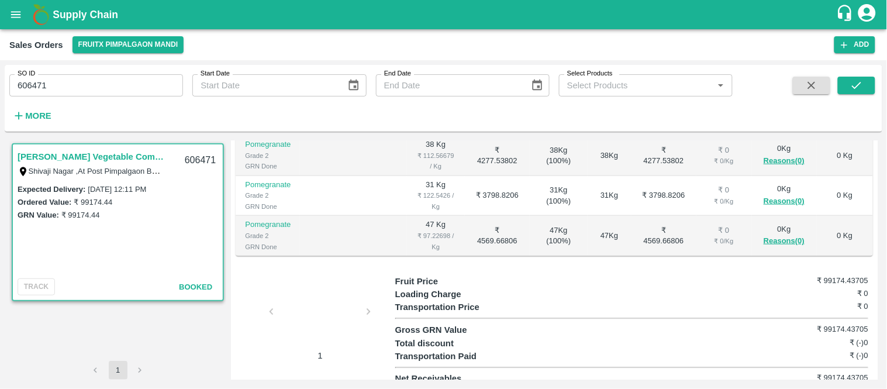
click at [113, 87] on input "606471" at bounding box center [96, 85] width 174 height 22
paste input "text"
type input "606472"
click at [861, 98] on span at bounding box center [856, 101] width 37 height 48
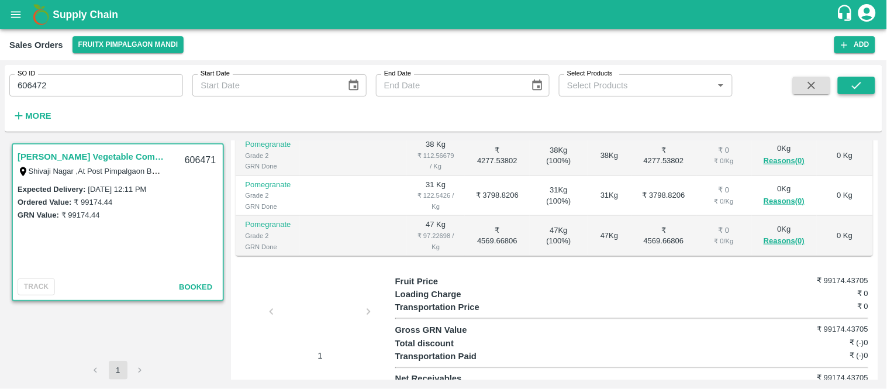
click at [861, 94] on button "submit" at bounding box center [856, 86] width 37 height 18
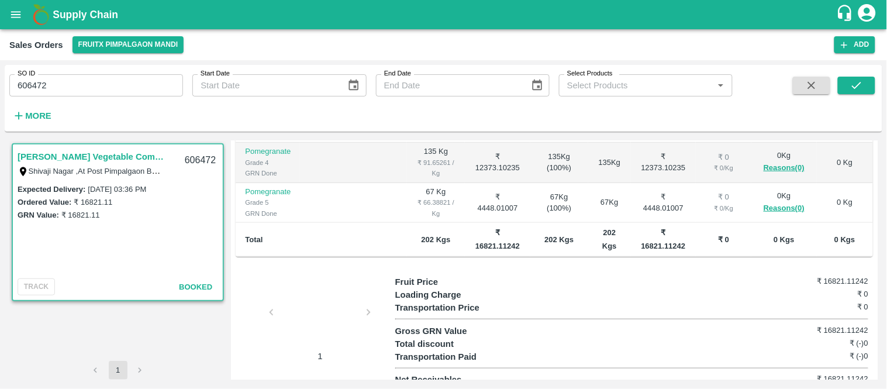
scroll to position [265, 0]
click at [302, 303] on div at bounding box center [320, 315] width 88 height 62
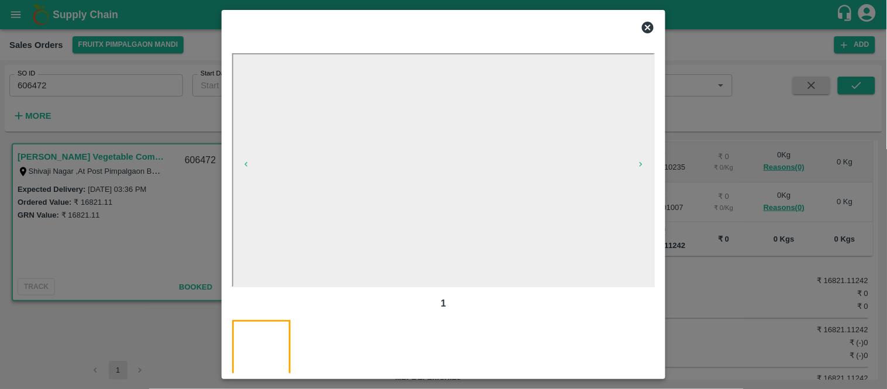
click at [647, 22] on icon at bounding box center [648, 28] width 12 height 12
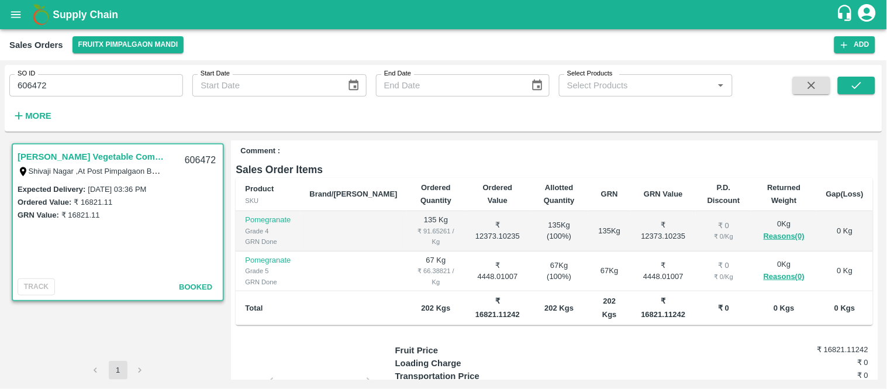
scroll to position [0, 0]
